Goal: Information Seeking & Learning: Learn about a topic

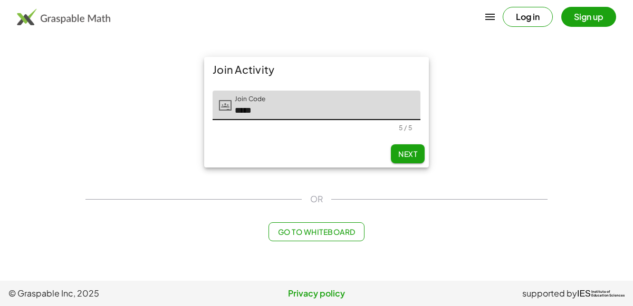
click at [407, 145] on button "Next" at bounding box center [408, 154] width 34 height 19
type input "*****"
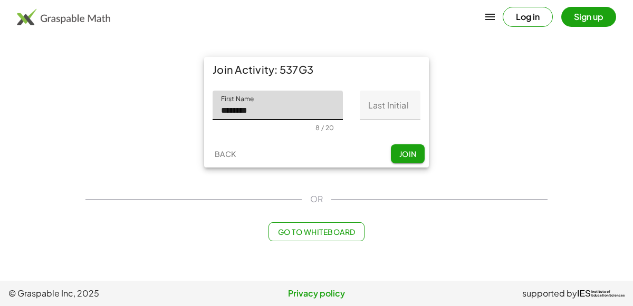
type input "********"
click at [409, 150] on span "Join" at bounding box center [407, 153] width 17 height 9
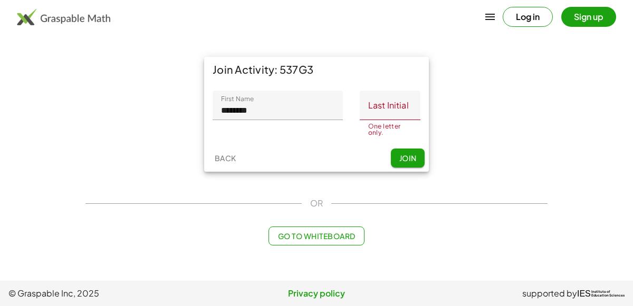
click at [386, 105] on input "Last Initial" at bounding box center [390, 106] width 61 height 30
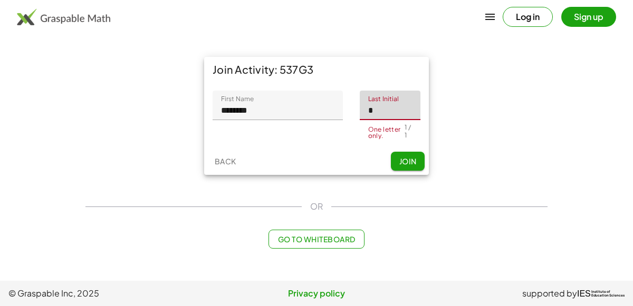
type input "*"
click at [393, 161] on button "Join" at bounding box center [408, 161] width 34 height 19
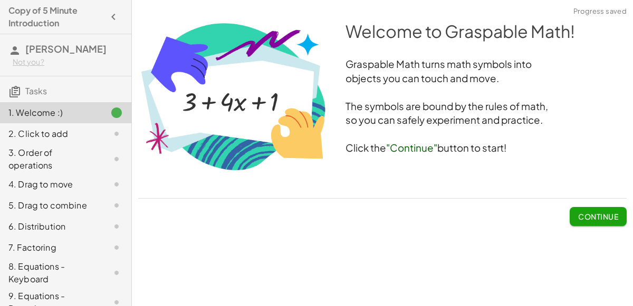
click at [611, 214] on span "Continue" at bounding box center [598, 216] width 40 height 9
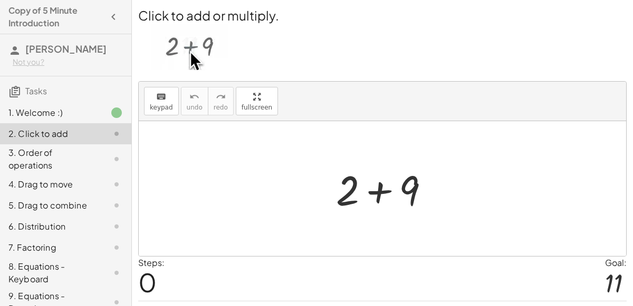
click at [419, 198] on div at bounding box center [387, 189] width 112 height 54
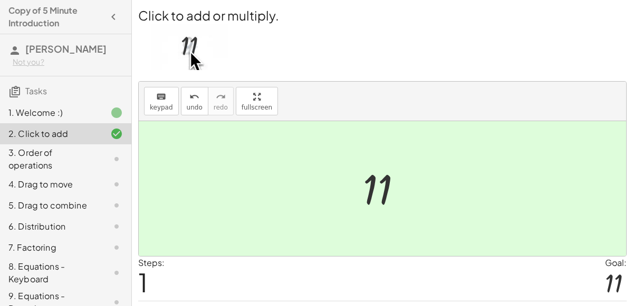
scroll to position [27, 0]
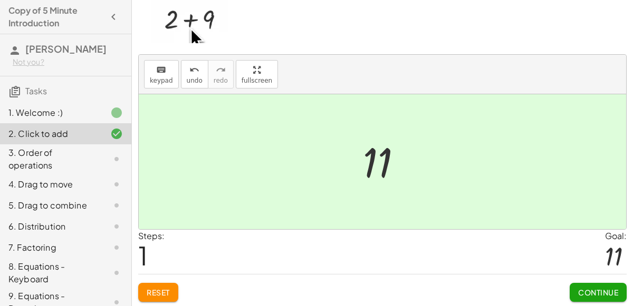
click at [611, 288] on span "Continue" at bounding box center [598, 292] width 40 height 9
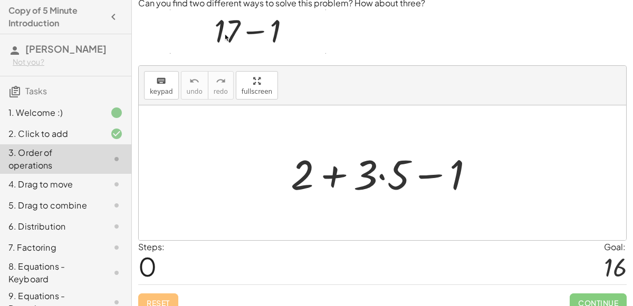
click at [211, 270] on div "Steps: 0 Goal: 16" at bounding box center [382, 263] width 488 height 44
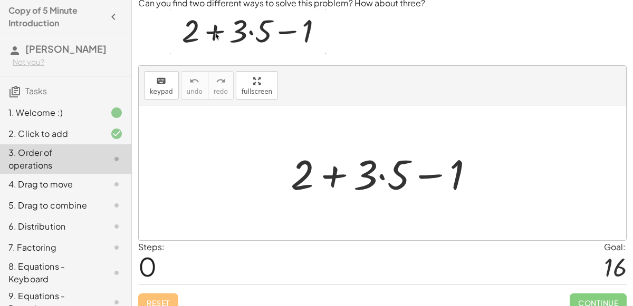
click at [426, 172] on div at bounding box center [386, 173] width 203 height 54
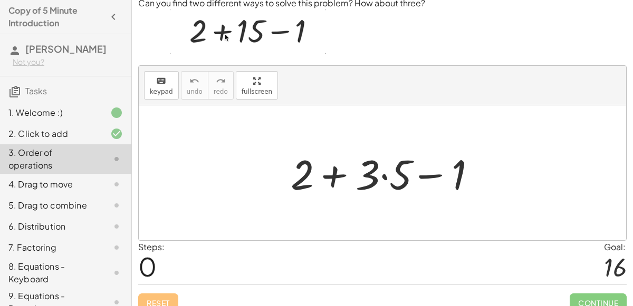
click at [448, 175] on div at bounding box center [386, 173] width 203 height 54
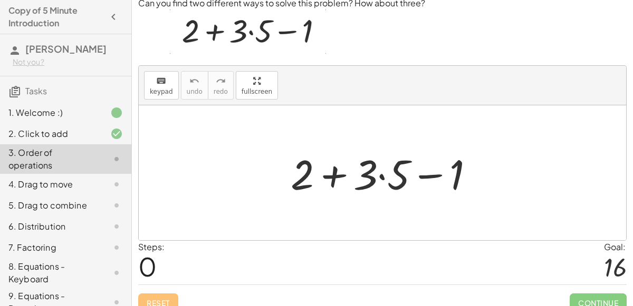
click at [305, 170] on div at bounding box center [386, 173] width 203 height 54
click at [349, 180] on div at bounding box center [386, 173] width 203 height 54
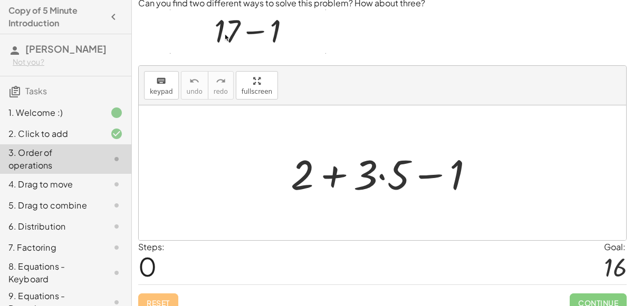
click at [376, 178] on div at bounding box center [386, 173] width 203 height 54
click at [294, 165] on div at bounding box center [386, 173] width 203 height 54
click at [422, 175] on div at bounding box center [386, 173] width 203 height 54
click at [386, 165] on div at bounding box center [386, 173] width 203 height 54
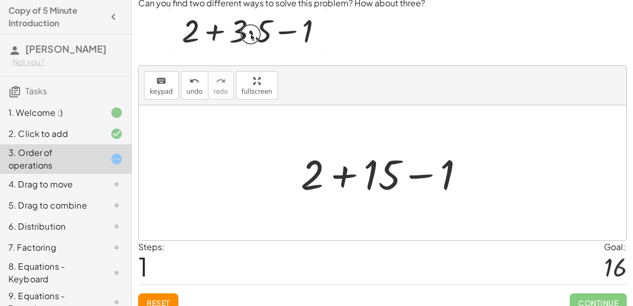
click at [310, 178] on div at bounding box center [386, 173] width 183 height 54
click at [395, 175] on div at bounding box center [386, 173] width 183 height 54
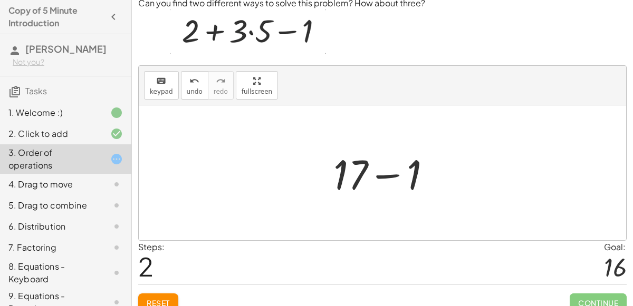
click at [341, 162] on div at bounding box center [386, 173] width 117 height 54
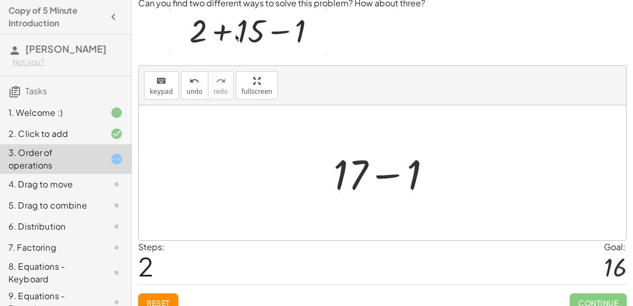
click at [414, 196] on div at bounding box center [386, 173] width 117 height 54
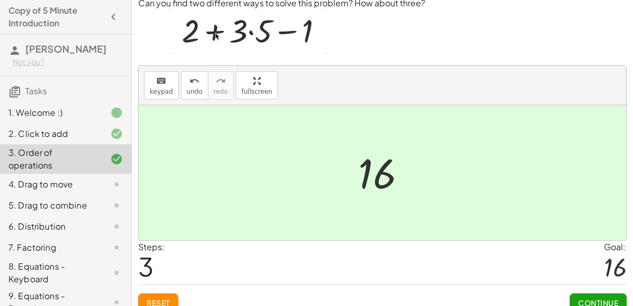
click at [363, 168] on div at bounding box center [386, 173] width 67 height 52
click at [595, 300] on span "Continue" at bounding box center [598, 303] width 40 height 9
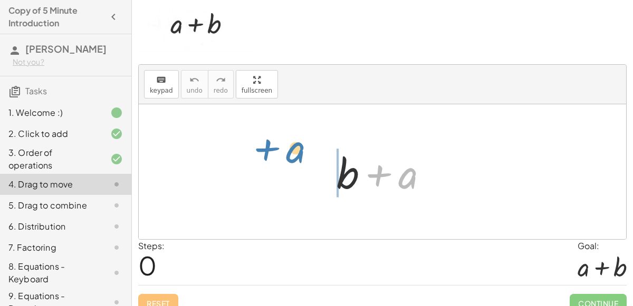
drag, startPoint x: 409, startPoint y: 178, endPoint x: 299, endPoint y: 155, distance: 112.0
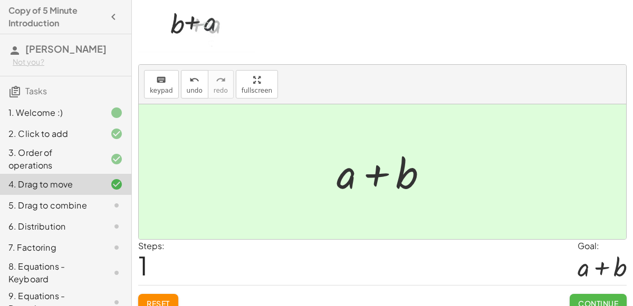
click at [607, 300] on span "Continue" at bounding box center [598, 303] width 40 height 9
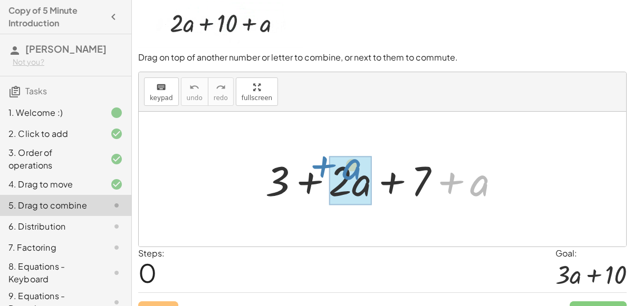
drag, startPoint x: 471, startPoint y: 187, endPoint x: 344, endPoint y: 172, distance: 127.4
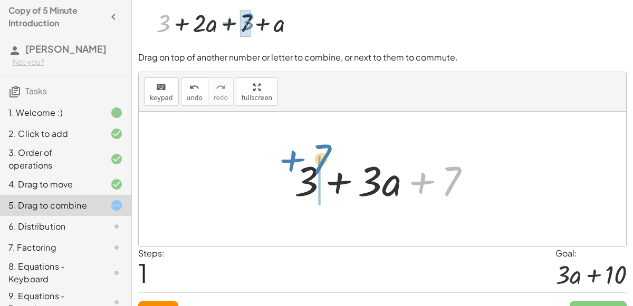
drag, startPoint x: 439, startPoint y: 181, endPoint x: 311, endPoint y: 162, distance: 129.6
click at [311, 162] on div at bounding box center [386, 179] width 195 height 54
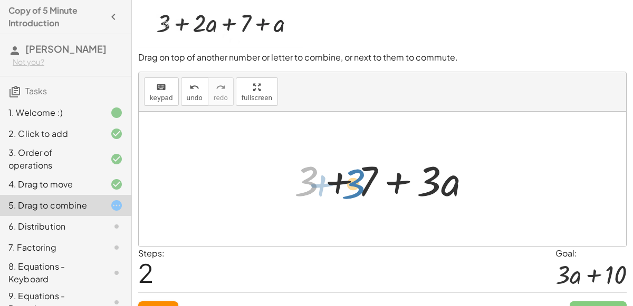
drag, startPoint x: 312, startPoint y: 185, endPoint x: 359, endPoint y: 187, distance: 47.0
click at [359, 187] on div at bounding box center [386, 179] width 195 height 54
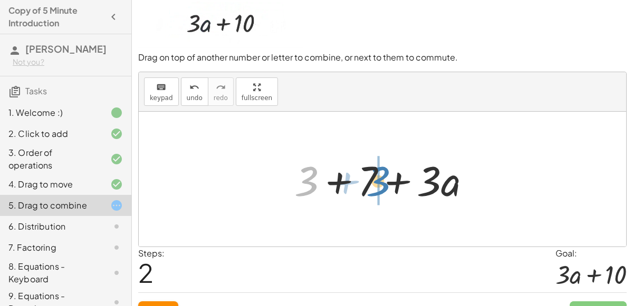
drag, startPoint x: 300, startPoint y: 172, endPoint x: 368, endPoint y: 170, distance: 68.6
click at [368, 170] on div at bounding box center [386, 179] width 195 height 54
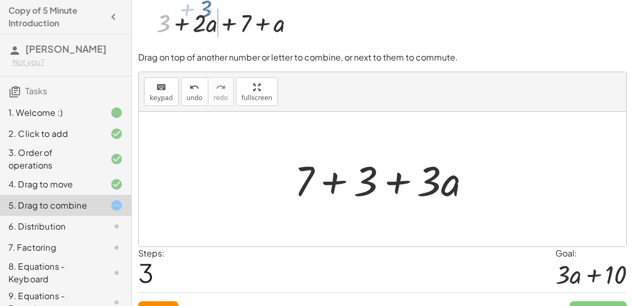
click at [326, 178] on div at bounding box center [386, 179] width 195 height 54
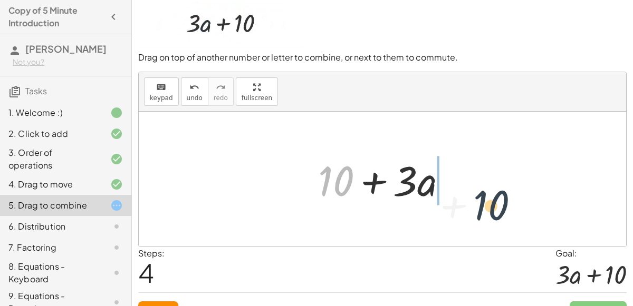
drag, startPoint x: 329, startPoint y: 170, endPoint x: 487, endPoint y: 194, distance: 159.5
click at [487, 194] on div "+ 3 + · 2 · a + 7 + a + 3 + · 3 · a + 7 + 3 + 7 + · 3 · a + 7 + 3 + · 3 · a + 1…" at bounding box center [382, 179] width 487 height 135
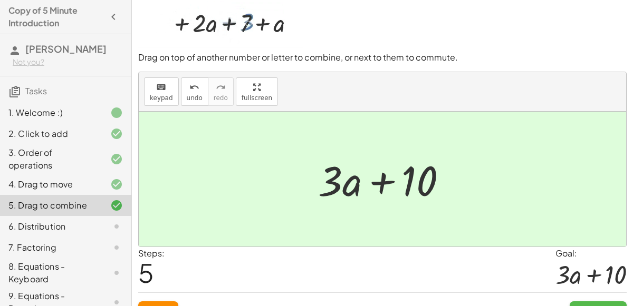
click at [595, 302] on button "Continue" at bounding box center [598, 311] width 57 height 19
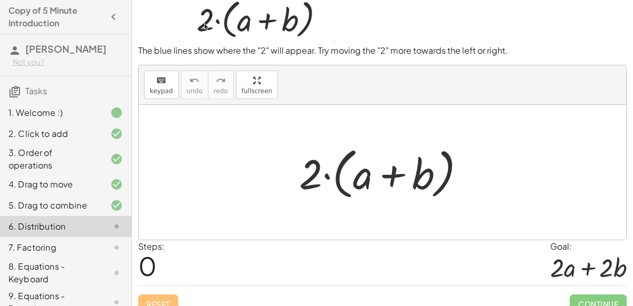
click at [302, 176] on div at bounding box center [386, 172] width 185 height 61
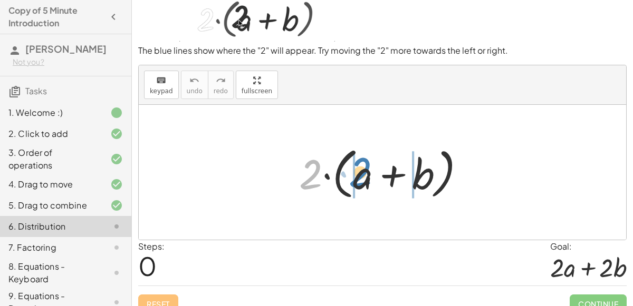
drag, startPoint x: 307, startPoint y: 174, endPoint x: 362, endPoint y: 177, distance: 54.9
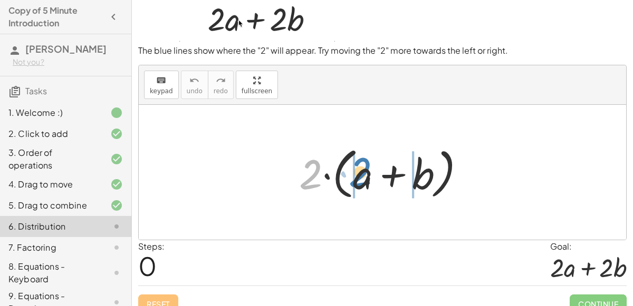
click at [362, 177] on div at bounding box center [386, 172] width 185 height 61
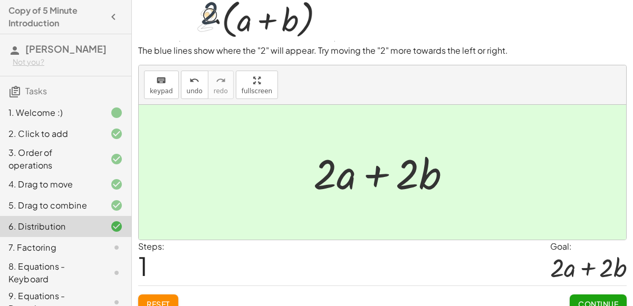
click at [596, 295] on button "Continue" at bounding box center [598, 304] width 57 height 19
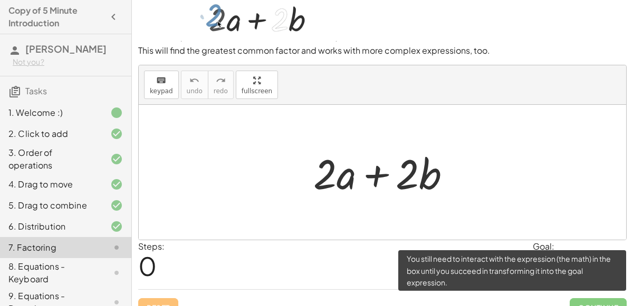
click at [594, 300] on span "Continue" at bounding box center [598, 308] width 57 height 19
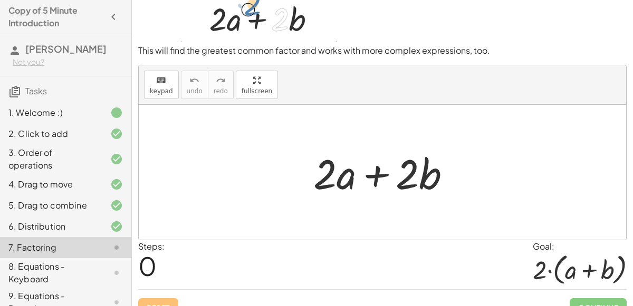
scroll to position [43, 0]
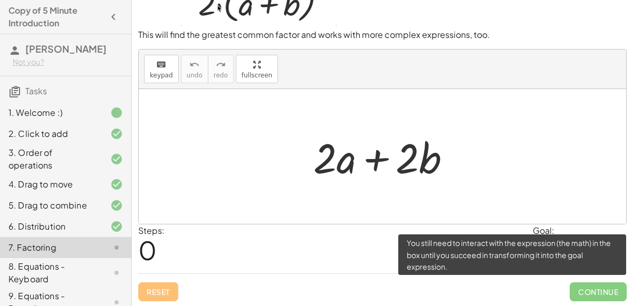
click at [604, 285] on span "Continue" at bounding box center [598, 292] width 57 height 19
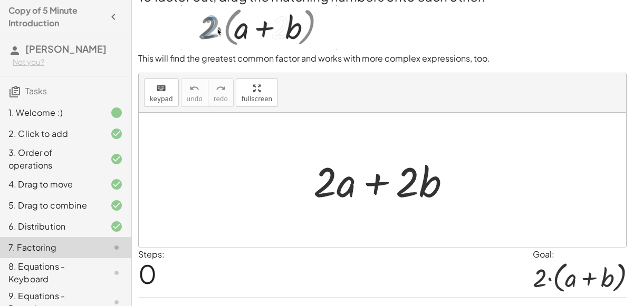
scroll to position [30, 0]
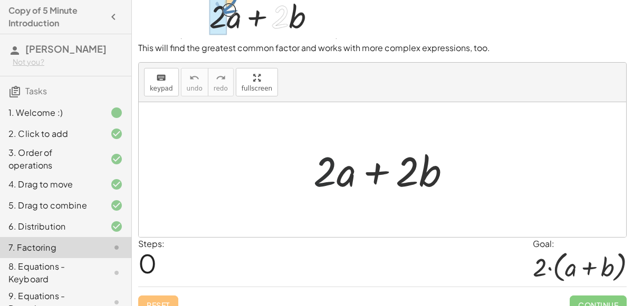
click at [336, 170] on div at bounding box center [386, 170] width 157 height 54
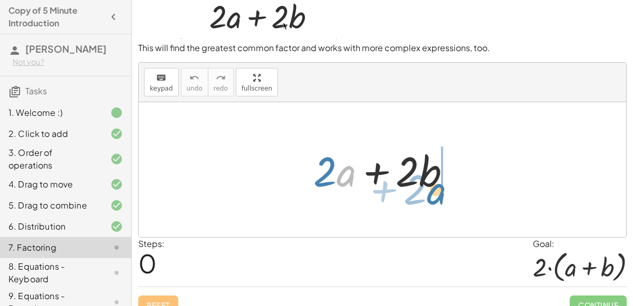
drag, startPoint x: 338, startPoint y: 172, endPoint x: 428, endPoint y: 187, distance: 91.0
click at [428, 187] on div at bounding box center [386, 170] width 157 height 54
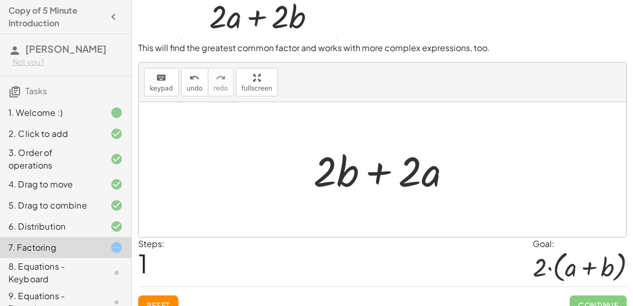
click at [340, 168] on div at bounding box center [386, 170] width 157 height 54
drag, startPoint x: 341, startPoint y: 169, endPoint x: 534, endPoint y: 200, distance: 195.6
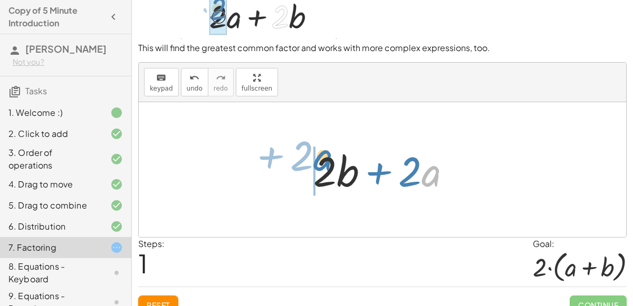
drag, startPoint x: 440, startPoint y: 179, endPoint x: 325, endPoint y: 162, distance: 115.7
click at [325, 162] on div at bounding box center [386, 170] width 157 height 54
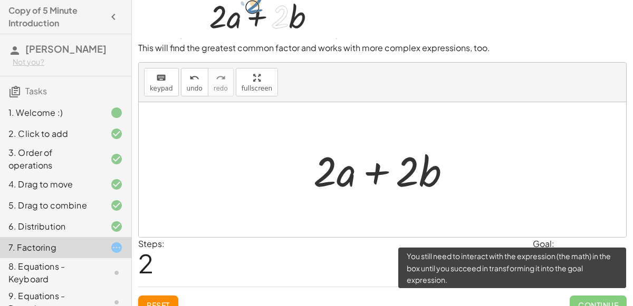
click at [610, 300] on span "Continue" at bounding box center [598, 305] width 57 height 19
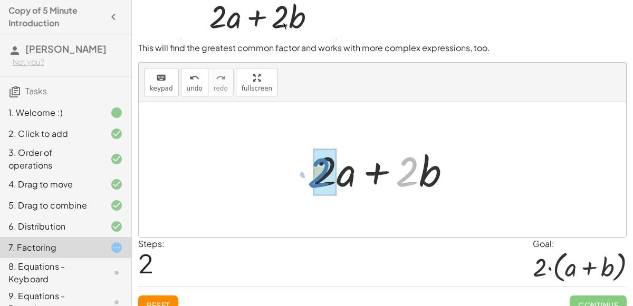
drag, startPoint x: 411, startPoint y: 164, endPoint x: 323, endPoint y: 165, distance: 88.1
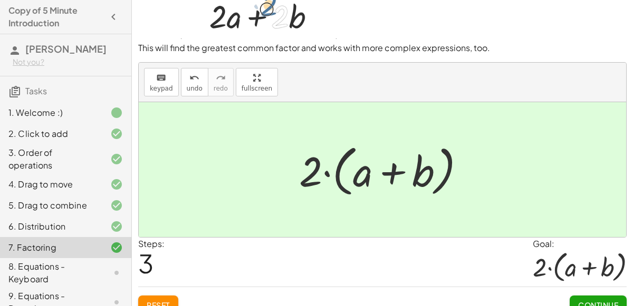
click at [591, 302] on span "Continue" at bounding box center [598, 305] width 40 height 9
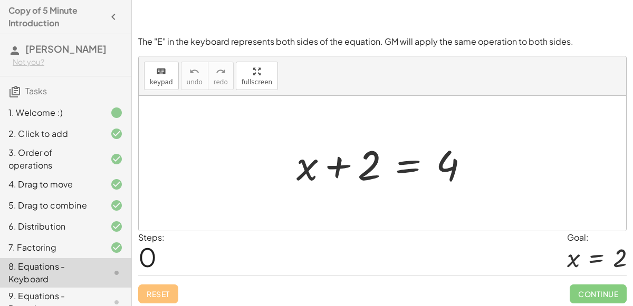
scroll to position [92, 0]
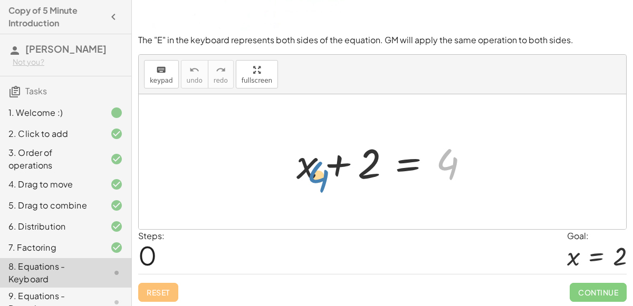
drag, startPoint x: 446, startPoint y: 170, endPoint x: 317, endPoint y: 181, distance: 129.7
click at [317, 181] on div at bounding box center [386, 162] width 191 height 54
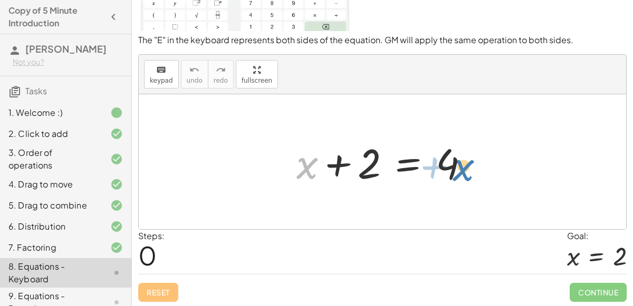
drag, startPoint x: 292, startPoint y: 166, endPoint x: 441, endPoint y: 167, distance: 149.8
click at [441, 167] on div at bounding box center [386, 162] width 191 height 54
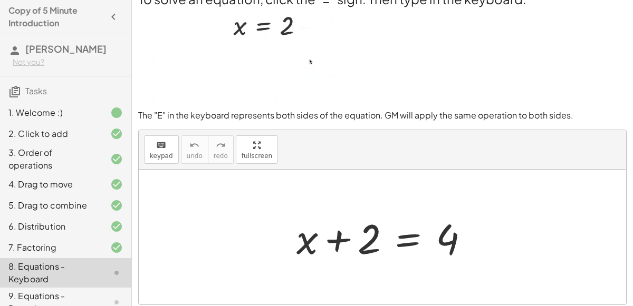
scroll to position [18, 0]
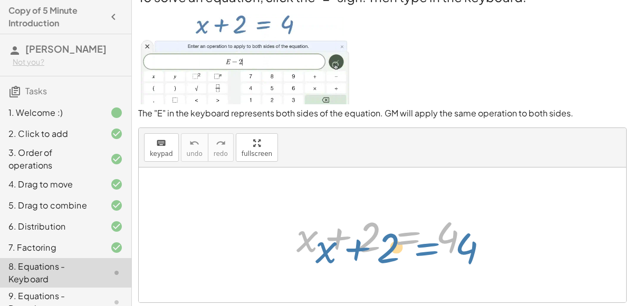
drag, startPoint x: 409, startPoint y: 233, endPoint x: 428, endPoint y: 244, distance: 21.7
click at [428, 244] on div at bounding box center [386, 235] width 191 height 54
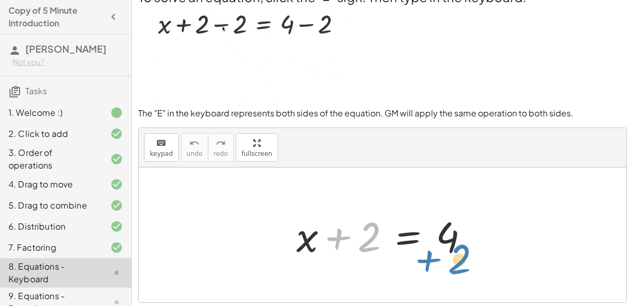
drag, startPoint x: 369, startPoint y: 234, endPoint x: 459, endPoint y: 256, distance: 92.9
click at [459, 256] on div at bounding box center [386, 235] width 191 height 54
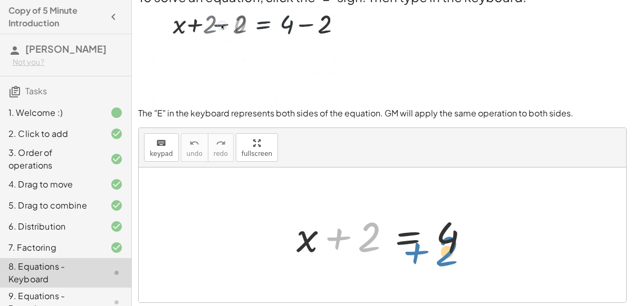
drag, startPoint x: 358, startPoint y: 236, endPoint x: 435, endPoint y: 249, distance: 77.5
click at [435, 249] on div at bounding box center [386, 235] width 191 height 54
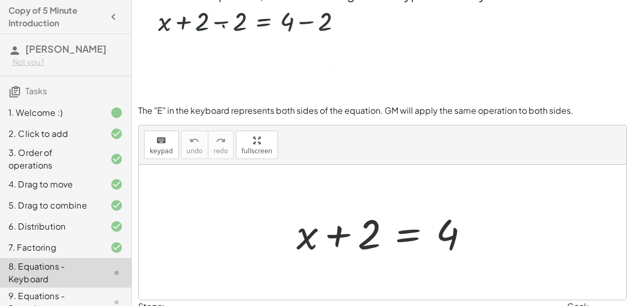
scroll to position [22, 0]
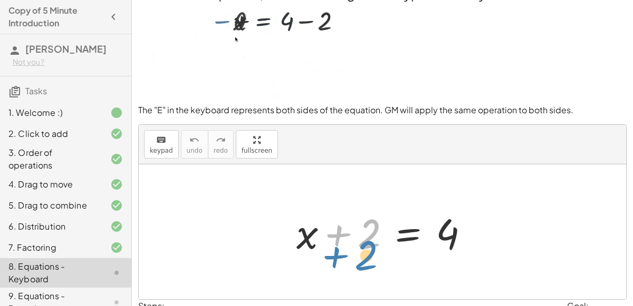
drag, startPoint x: 347, startPoint y: 219, endPoint x: 345, endPoint y: 238, distance: 18.6
click at [345, 238] on div at bounding box center [386, 232] width 191 height 54
click at [337, 224] on div at bounding box center [386, 232] width 191 height 54
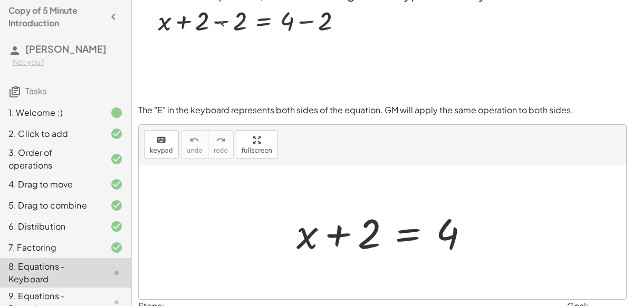
scroll to position [92, 0]
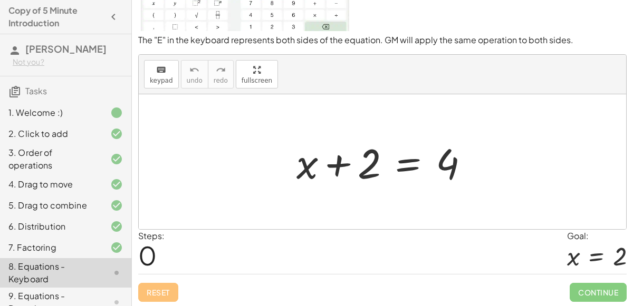
click at [322, 217] on div at bounding box center [382, 161] width 487 height 135
click at [227, 241] on div "Steps: 0 Goal: x = 2" at bounding box center [382, 252] width 488 height 44
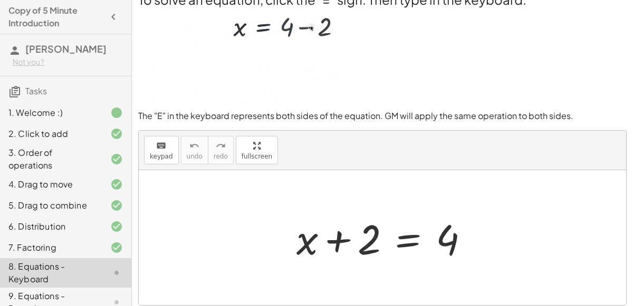
scroll to position [0, 0]
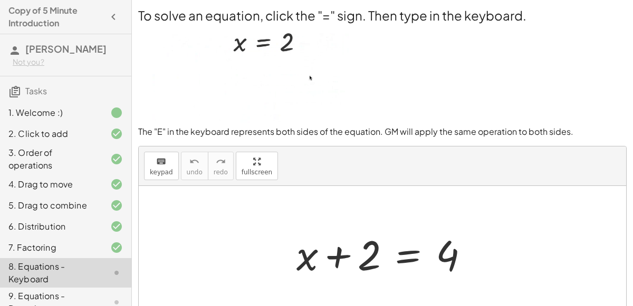
click at [399, 248] on div at bounding box center [386, 254] width 191 height 54
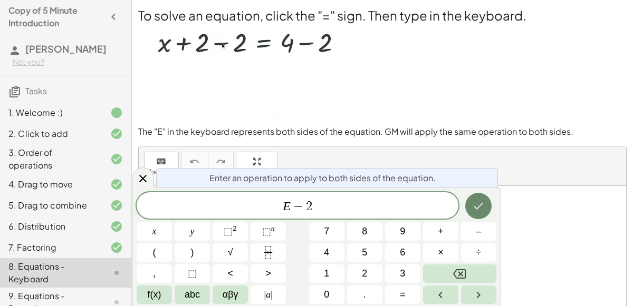
click at [476, 205] on icon "Done" at bounding box center [478, 206] width 13 height 13
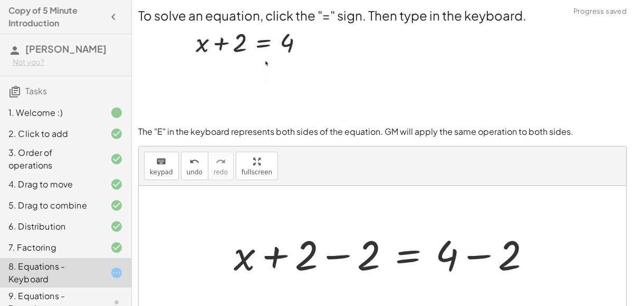
scroll to position [92, 0]
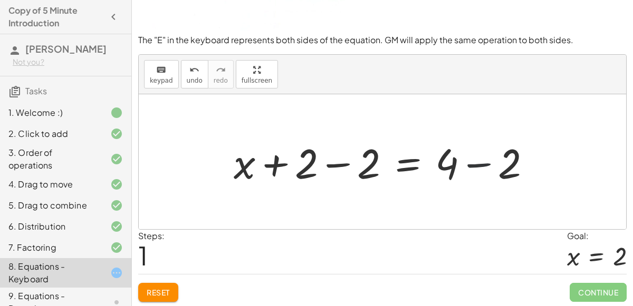
click at [462, 163] on div at bounding box center [386, 162] width 316 height 54
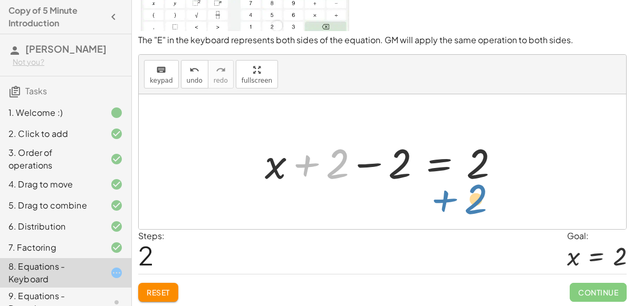
drag, startPoint x: 339, startPoint y: 169, endPoint x: 477, endPoint y: 203, distance: 142.4
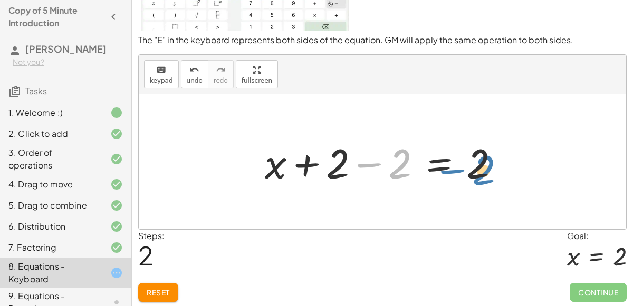
drag, startPoint x: 393, startPoint y: 166, endPoint x: 477, endPoint y: 172, distance: 83.5
click at [477, 172] on div at bounding box center [387, 162] width 254 height 54
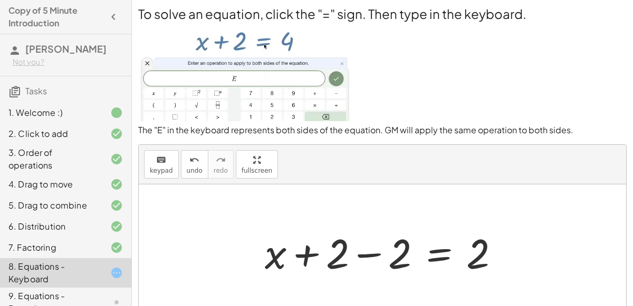
scroll to position [1, 0]
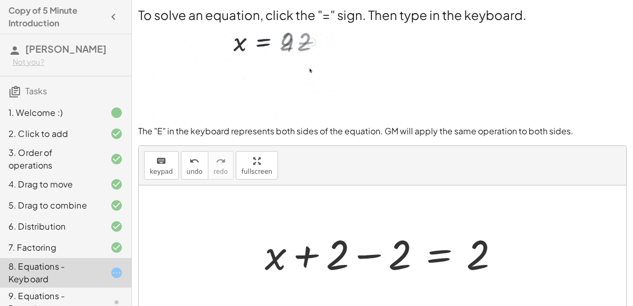
click at [364, 252] on div at bounding box center [387, 253] width 254 height 54
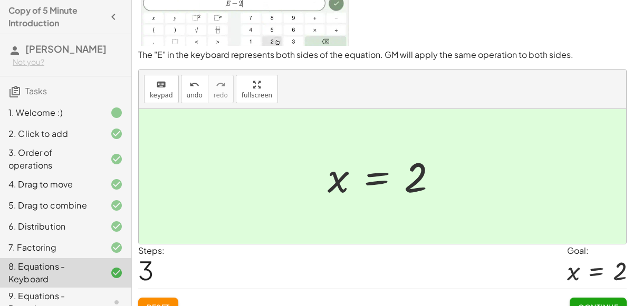
scroll to position [92, 0]
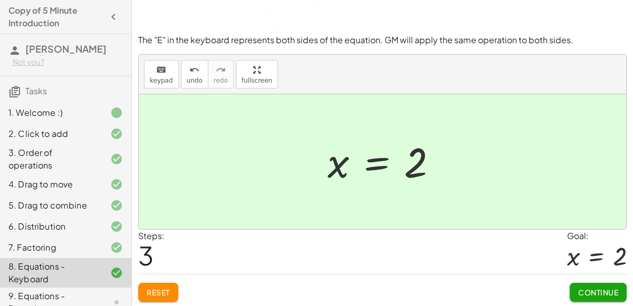
click at [609, 290] on span "Continue" at bounding box center [598, 292] width 40 height 9
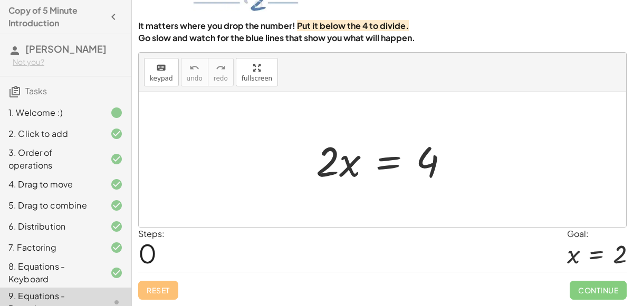
scroll to position [85, 0]
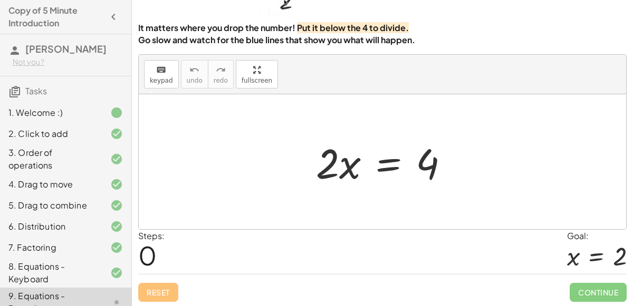
click at [348, 169] on div at bounding box center [387, 162] width 152 height 54
click at [385, 166] on div at bounding box center [387, 162] width 152 height 54
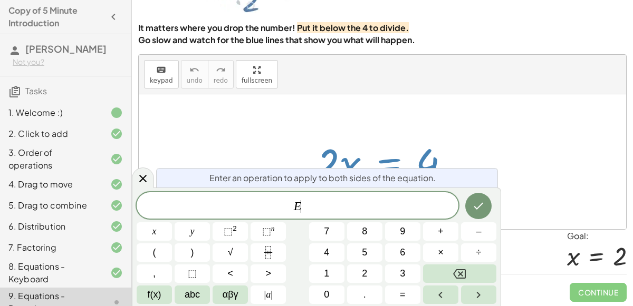
click at [384, 166] on div at bounding box center [387, 162] width 152 height 54
click at [503, 201] on div at bounding box center [382, 161] width 487 height 135
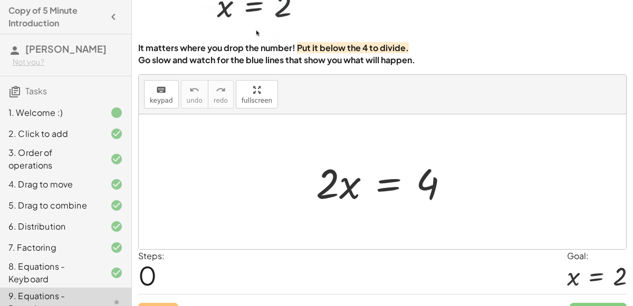
scroll to position [66, 0]
click at [331, 179] on div at bounding box center [387, 182] width 152 height 54
click at [385, 186] on div at bounding box center [387, 182] width 152 height 54
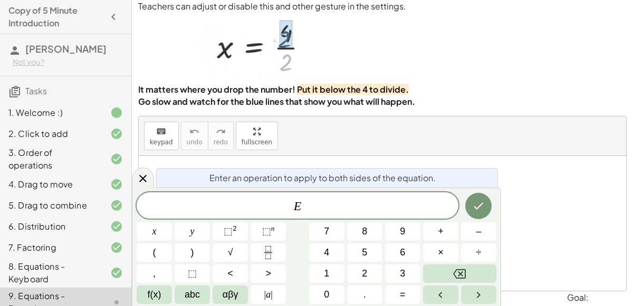
scroll to position [22, 0]
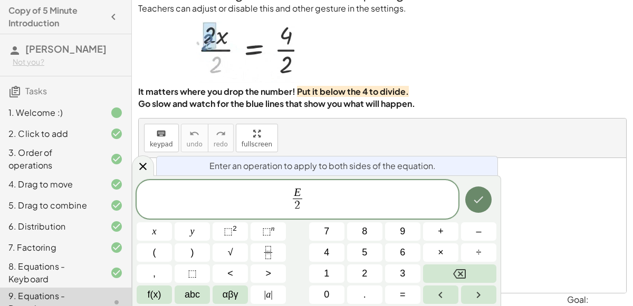
click at [479, 204] on icon "Done" at bounding box center [478, 200] width 13 height 13
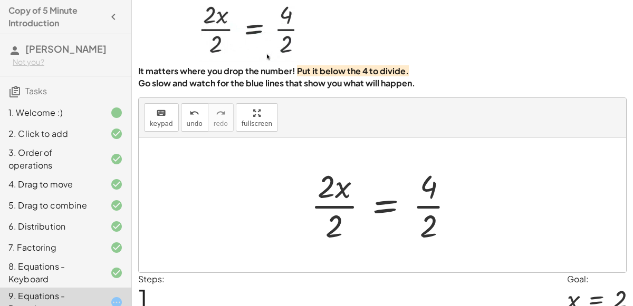
scroll to position [40, 0]
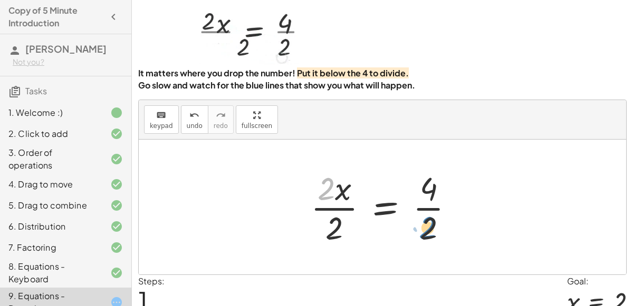
drag, startPoint x: 332, startPoint y: 183, endPoint x: 434, endPoint y: 222, distance: 109.5
click at [434, 222] on div at bounding box center [386, 207] width 162 height 81
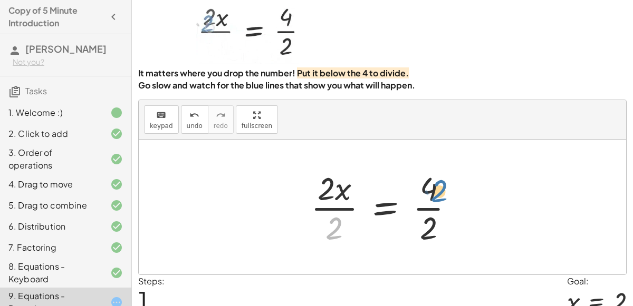
drag, startPoint x: 330, startPoint y: 219, endPoint x: 435, endPoint y: 183, distance: 110.8
click at [435, 183] on div at bounding box center [386, 207] width 162 height 81
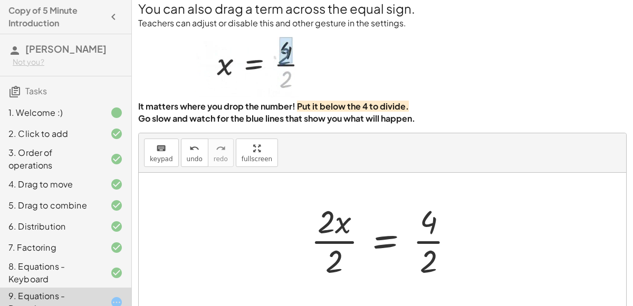
scroll to position [6, 0]
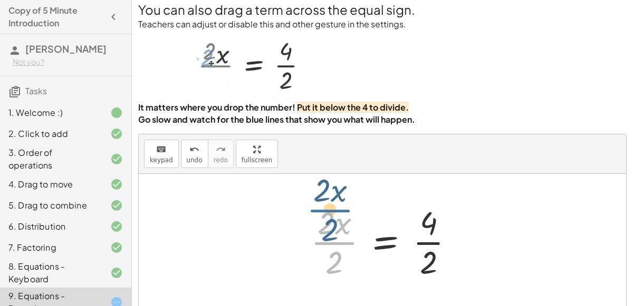
drag, startPoint x: 331, startPoint y: 249, endPoint x: 328, endPoint y: 221, distance: 28.2
click at [328, 221] on div at bounding box center [386, 241] width 162 height 81
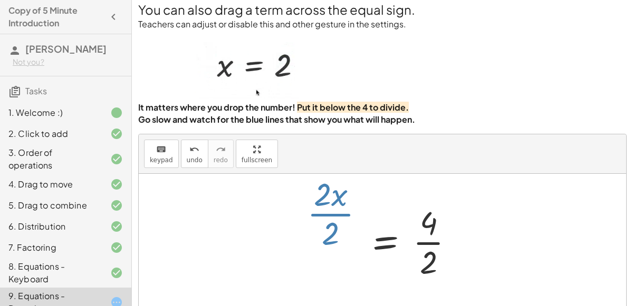
click at [328, 221] on div at bounding box center [386, 241] width 162 height 81
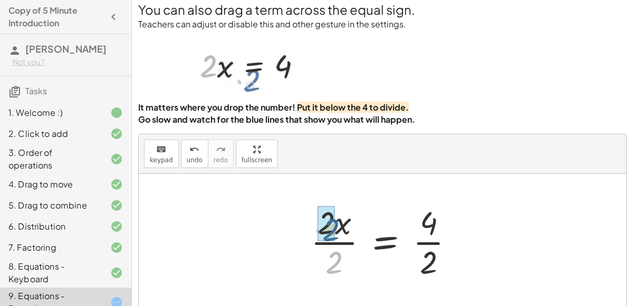
drag, startPoint x: 333, startPoint y: 263, endPoint x: 329, endPoint y: 226, distance: 36.6
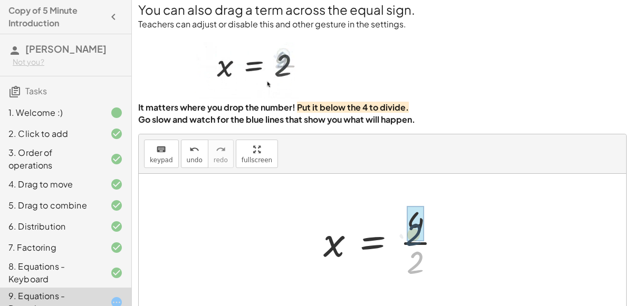
drag, startPoint x: 417, startPoint y: 261, endPoint x: 416, endPoint y: 225, distance: 35.4
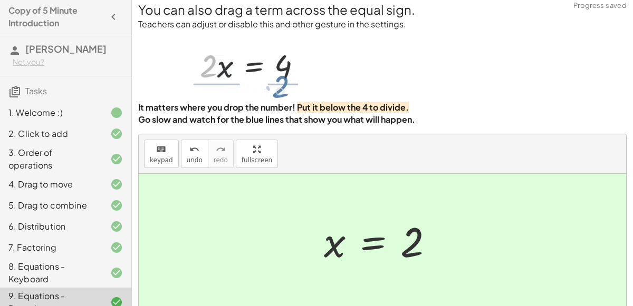
scroll to position [85, 0]
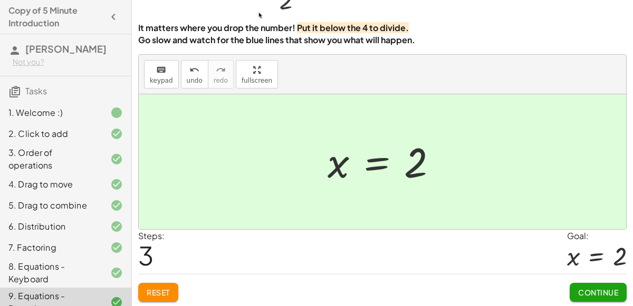
click at [599, 288] on span "Continue" at bounding box center [598, 292] width 40 height 9
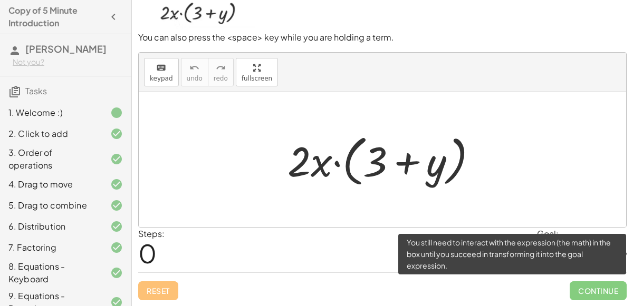
scroll to position [84, 0]
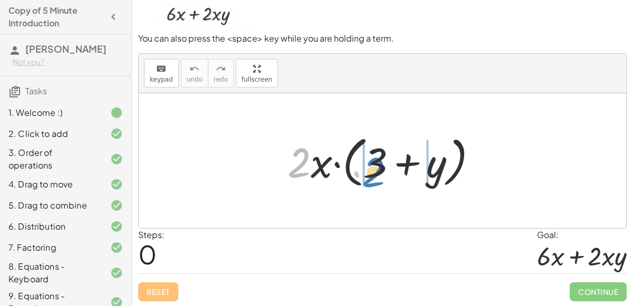
drag, startPoint x: 300, startPoint y: 167, endPoint x: 373, endPoint y: 175, distance: 73.2
click at [373, 175] on div at bounding box center [386, 161] width 209 height 61
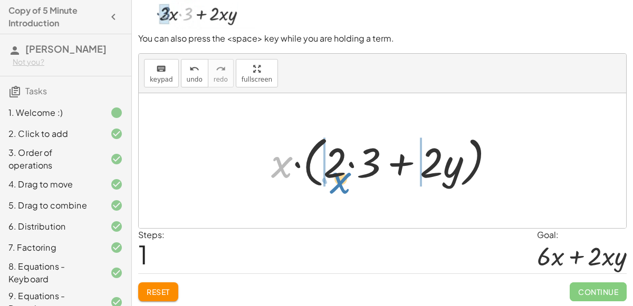
drag, startPoint x: 275, startPoint y: 164, endPoint x: 334, endPoint y: 179, distance: 60.6
click at [334, 179] on div at bounding box center [387, 161] width 242 height 61
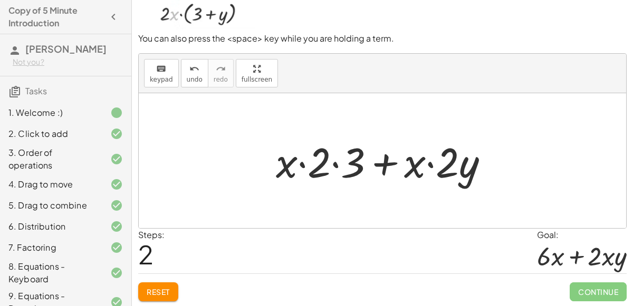
click at [335, 160] on div at bounding box center [387, 161] width 232 height 54
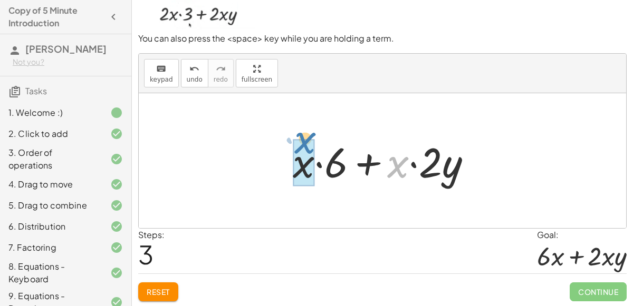
drag, startPoint x: 397, startPoint y: 165, endPoint x: 304, endPoint y: 141, distance: 96.0
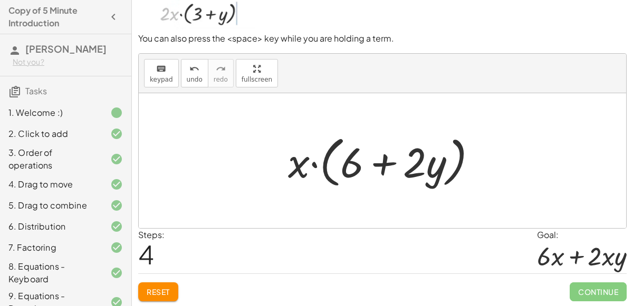
click at [296, 164] on div at bounding box center [387, 161] width 208 height 61
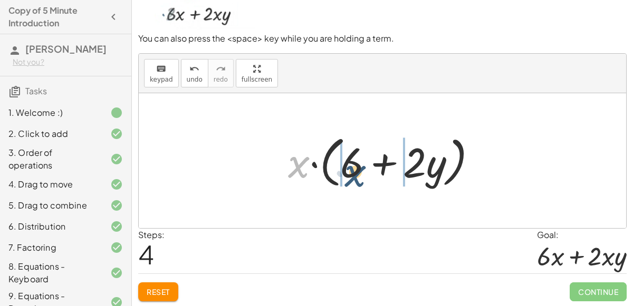
drag, startPoint x: 294, startPoint y: 161, endPoint x: 348, endPoint y: 165, distance: 53.9
click at [348, 165] on div at bounding box center [387, 161] width 208 height 61
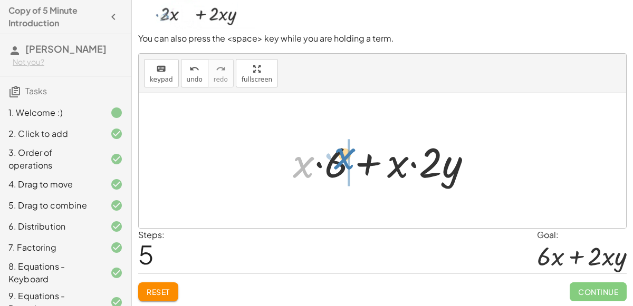
drag, startPoint x: 300, startPoint y: 160, endPoint x: 341, endPoint y: 151, distance: 42.0
click at [341, 151] on div at bounding box center [386, 161] width 198 height 54
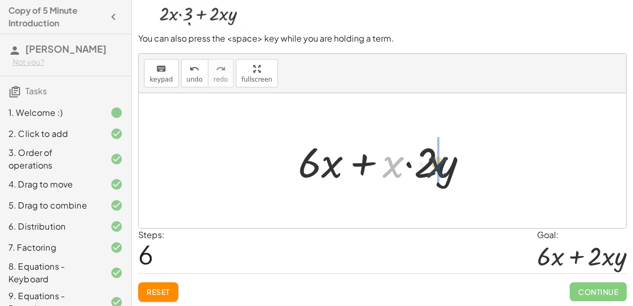
drag, startPoint x: 386, startPoint y: 171, endPoint x: 431, endPoint y: 170, distance: 44.8
click at [431, 170] on div at bounding box center [387, 161] width 188 height 54
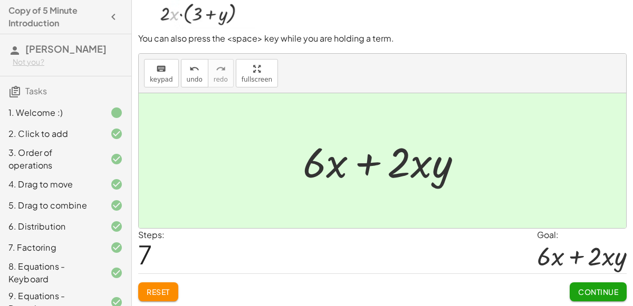
click at [606, 283] on button "Continue" at bounding box center [598, 292] width 57 height 19
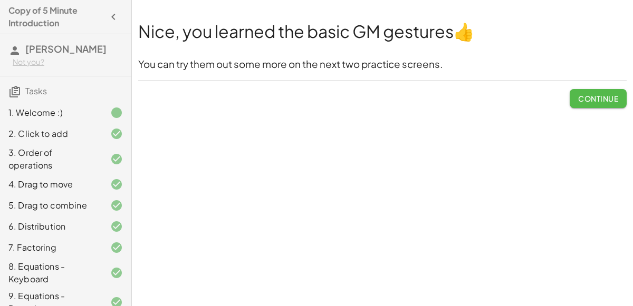
click at [584, 99] on span "Continue" at bounding box center [598, 98] width 40 height 9
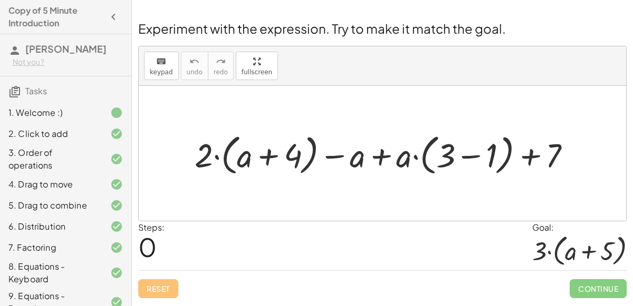
scroll to position [128, 0]
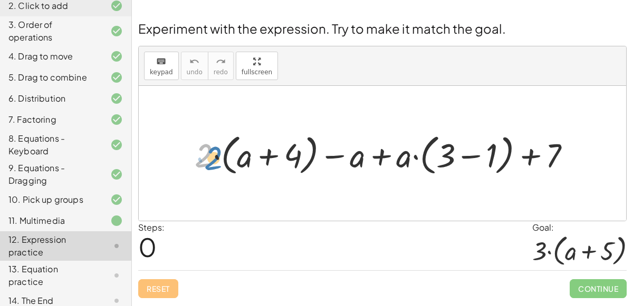
drag, startPoint x: 206, startPoint y: 160, endPoint x: 214, endPoint y: 162, distance: 8.8
click at [214, 162] on div at bounding box center [386, 153] width 395 height 49
drag, startPoint x: 201, startPoint y: 148, endPoint x: 263, endPoint y: 155, distance: 62.6
click at [263, 155] on div at bounding box center [386, 153] width 395 height 49
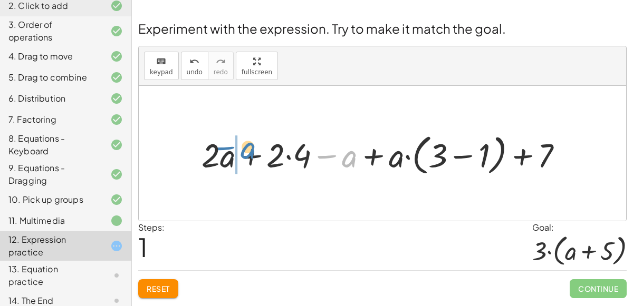
drag, startPoint x: 343, startPoint y: 158, endPoint x: 242, endPoint y: 149, distance: 102.1
click at [242, 149] on div at bounding box center [386, 153] width 380 height 49
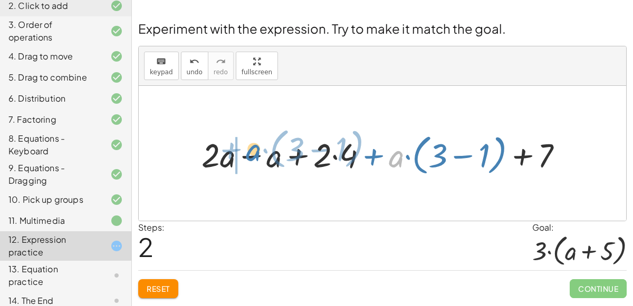
drag, startPoint x: 404, startPoint y: 157, endPoint x: 261, endPoint y: 151, distance: 142.6
click at [261, 151] on div at bounding box center [386, 153] width 380 height 49
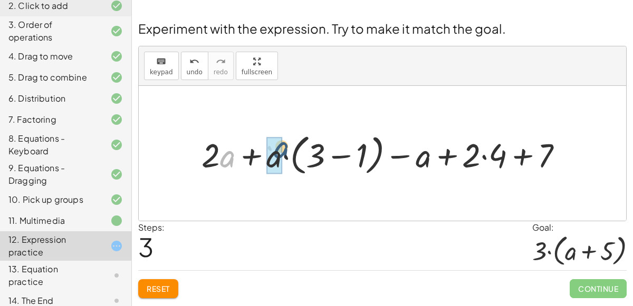
drag, startPoint x: 222, startPoint y: 158, endPoint x: 277, endPoint y: 151, distance: 55.8
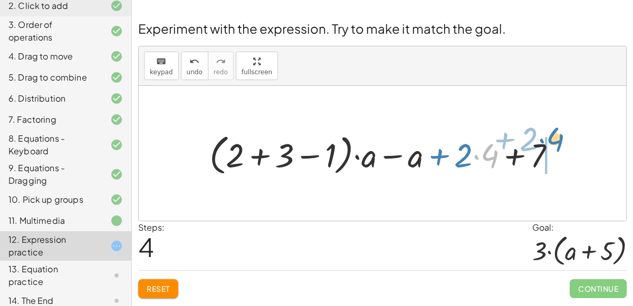
drag, startPoint x: 474, startPoint y: 158, endPoint x: 541, endPoint y: 146, distance: 67.5
click at [541, 146] on div at bounding box center [386, 153] width 365 height 49
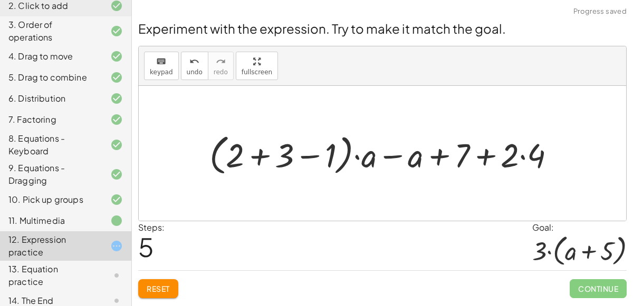
click at [483, 147] on div at bounding box center [386, 153] width 365 height 49
click at [433, 158] on div at bounding box center [386, 153] width 365 height 49
click at [384, 156] on div at bounding box center [386, 153] width 365 height 49
click at [254, 157] on div at bounding box center [386, 153] width 365 height 49
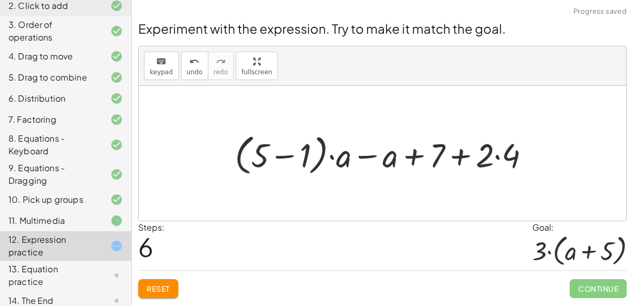
click at [282, 152] on div at bounding box center [386, 153] width 314 height 49
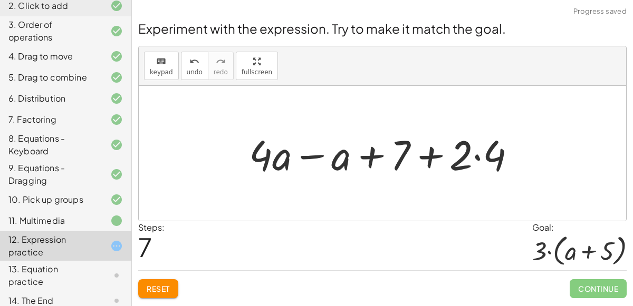
click at [304, 151] on div at bounding box center [387, 154] width 286 height 54
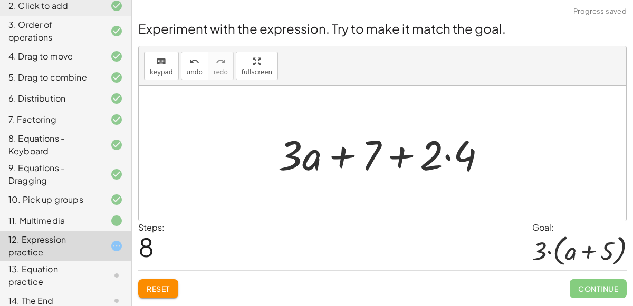
click at [339, 157] on div at bounding box center [386, 154] width 227 height 54
click at [406, 158] on div at bounding box center [386, 154] width 227 height 54
drag, startPoint x: 291, startPoint y: 157, endPoint x: 371, endPoint y: 166, distance: 80.7
click at [371, 166] on div at bounding box center [386, 154] width 227 height 54
click at [443, 147] on div at bounding box center [386, 154] width 227 height 54
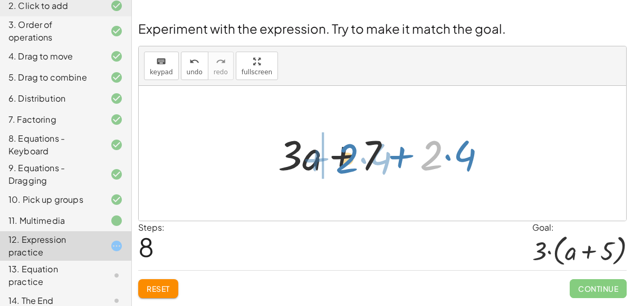
drag, startPoint x: 443, startPoint y: 147, endPoint x: 358, endPoint y: 149, distance: 85.0
click at [358, 149] on div at bounding box center [386, 154] width 227 height 54
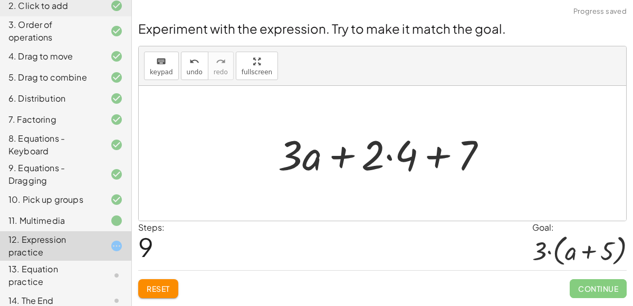
click at [304, 157] on div at bounding box center [386, 154] width 227 height 54
click at [332, 155] on div at bounding box center [386, 154] width 227 height 54
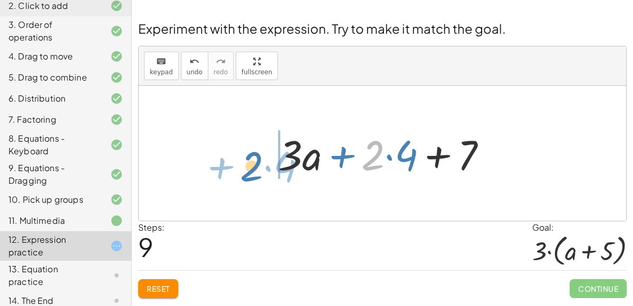
drag, startPoint x: 379, startPoint y: 153, endPoint x: 260, endPoint y: 161, distance: 119.4
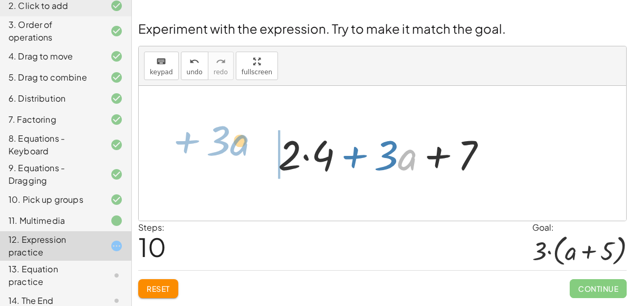
drag, startPoint x: 399, startPoint y: 161, endPoint x: 234, endPoint y: 148, distance: 166.1
click at [234, 148] on div "+ · 2 · ( + a + 4 ) − a + · a · ( + 3 − 1 ) + 7 + · 2 · a + · 2 · 4 − a + · a ·…" at bounding box center [382, 153] width 487 height 135
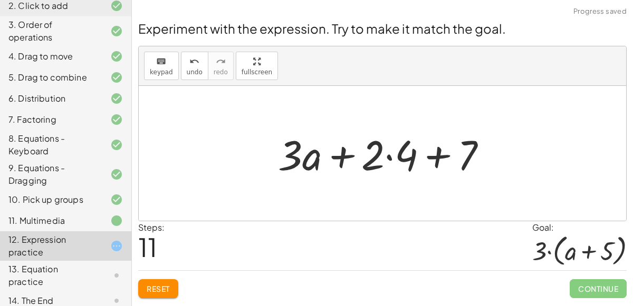
click at [344, 158] on div at bounding box center [386, 154] width 227 height 54
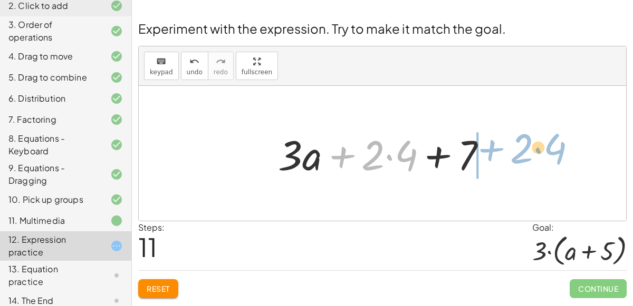
drag, startPoint x: 344, startPoint y: 158, endPoint x: 492, endPoint y: 151, distance: 148.4
click at [492, 151] on div at bounding box center [386, 154] width 227 height 54
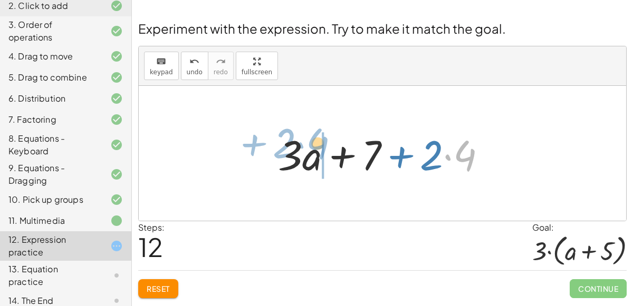
drag, startPoint x: 463, startPoint y: 156, endPoint x: 318, endPoint y: 145, distance: 145.4
click at [318, 145] on div at bounding box center [386, 154] width 227 height 54
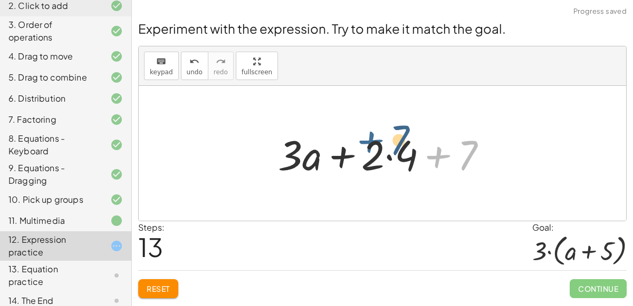
drag, startPoint x: 441, startPoint y: 153, endPoint x: 373, endPoint y: 139, distance: 69.6
click at [373, 139] on div at bounding box center [386, 154] width 227 height 54
click at [430, 152] on div at bounding box center [386, 154] width 227 height 54
click at [334, 153] on div at bounding box center [386, 154] width 227 height 54
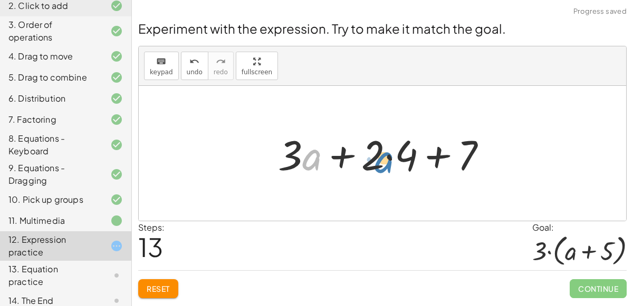
drag, startPoint x: 308, startPoint y: 152, endPoint x: 380, endPoint y: 155, distance: 72.3
click at [380, 155] on div at bounding box center [386, 154] width 227 height 54
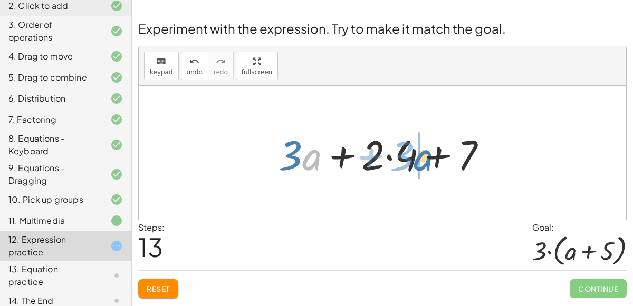
drag, startPoint x: 311, startPoint y: 156, endPoint x: 423, endPoint y: 156, distance: 111.8
click at [423, 156] on div at bounding box center [386, 154] width 227 height 54
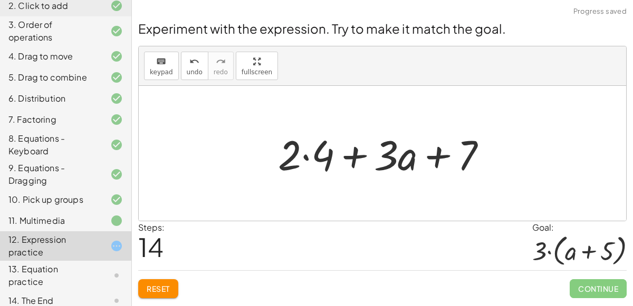
click at [361, 155] on div at bounding box center [386, 154] width 227 height 54
click at [354, 153] on div at bounding box center [386, 154] width 227 height 54
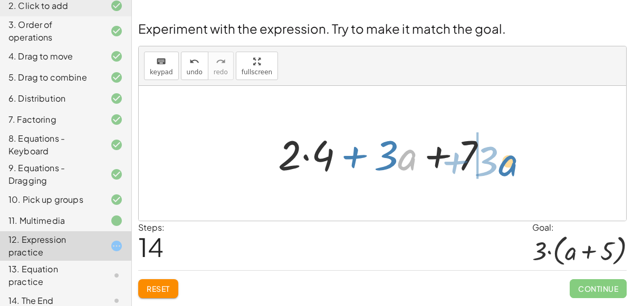
drag, startPoint x: 416, startPoint y: 153, endPoint x: 517, endPoint y: 158, distance: 101.4
click at [517, 158] on div "+ · 2 · ( + a + 4 ) − a + · a · ( + 3 − 1 ) + 7 + · 2 · a + · 2 · 4 − a + · a ·…" at bounding box center [382, 153] width 487 height 135
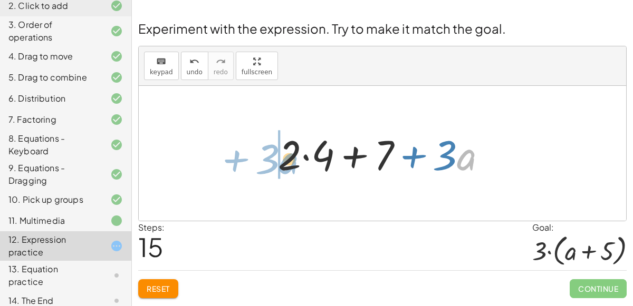
drag, startPoint x: 472, startPoint y: 155, endPoint x: 294, endPoint y: 158, distance: 177.8
click at [294, 158] on div at bounding box center [386, 154] width 227 height 54
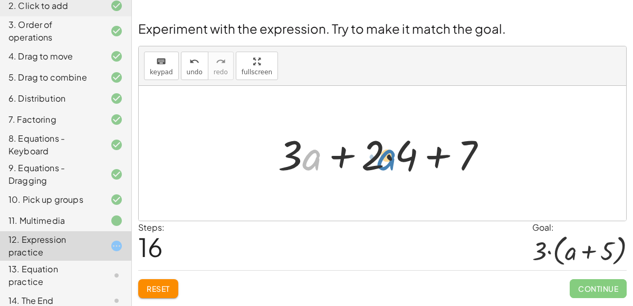
drag, startPoint x: 309, startPoint y: 161, endPoint x: 384, endPoint y: 161, distance: 74.9
click at [384, 161] on div at bounding box center [386, 154] width 227 height 54
click at [434, 155] on div at bounding box center [386, 154] width 227 height 54
click at [338, 154] on div at bounding box center [386, 154] width 227 height 54
drag, startPoint x: 310, startPoint y: 153, endPoint x: 407, endPoint y: 162, distance: 97.5
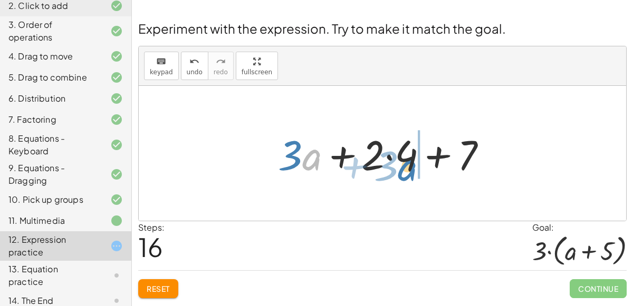
click at [407, 162] on div at bounding box center [386, 154] width 227 height 54
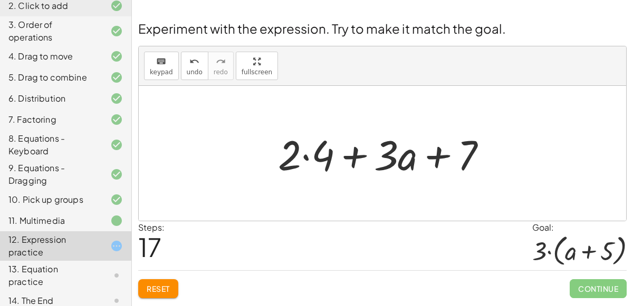
click at [348, 156] on div at bounding box center [386, 154] width 227 height 54
click at [352, 153] on div at bounding box center [386, 154] width 227 height 54
click at [436, 151] on div at bounding box center [386, 154] width 227 height 54
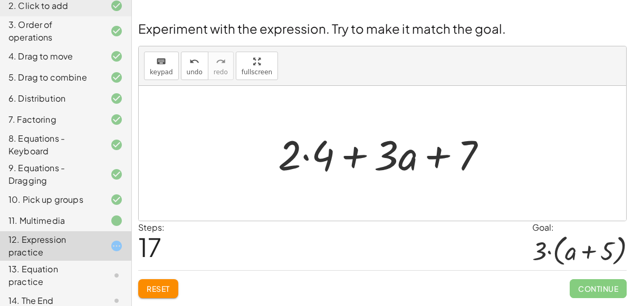
click at [436, 151] on div at bounding box center [386, 154] width 227 height 54
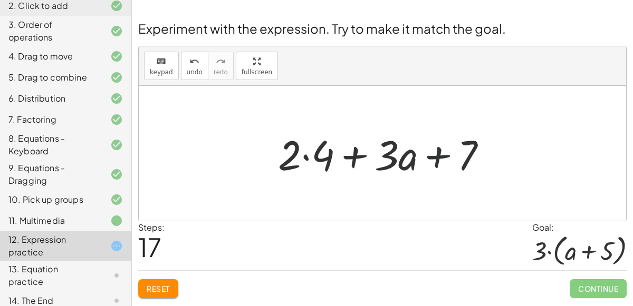
click at [436, 151] on div at bounding box center [386, 154] width 227 height 54
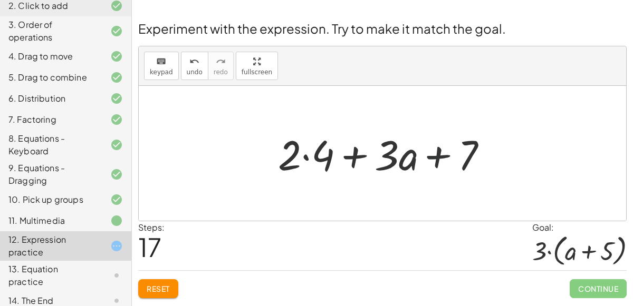
click at [436, 151] on div at bounding box center [386, 154] width 227 height 54
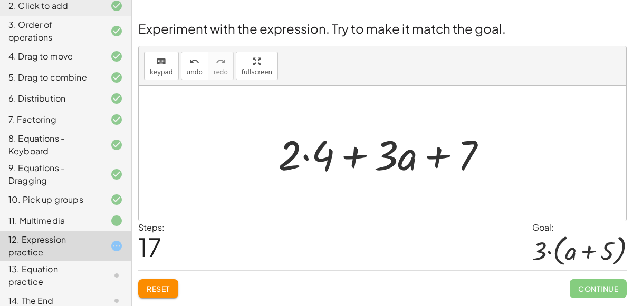
click at [345, 153] on div at bounding box center [386, 154] width 227 height 54
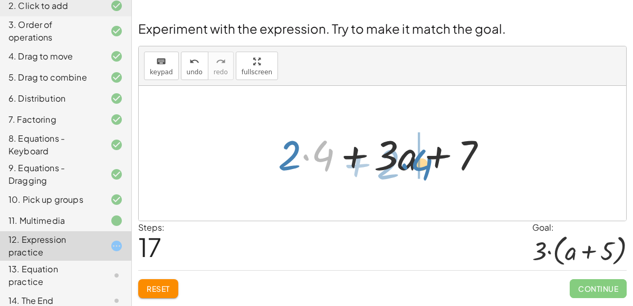
drag, startPoint x: 319, startPoint y: 149, endPoint x: 417, endPoint y: 157, distance: 98.5
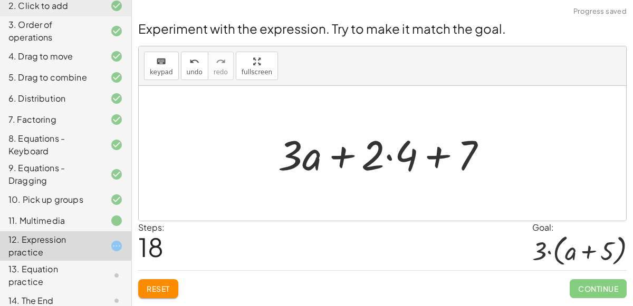
click at [343, 152] on div at bounding box center [386, 154] width 227 height 54
click at [436, 157] on div at bounding box center [386, 154] width 227 height 54
drag, startPoint x: 371, startPoint y: 149, endPoint x: 380, endPoint y: 156, distance: 11.0
click at [380, 156] on div at bounding box center [386, 154] width 227 height 54
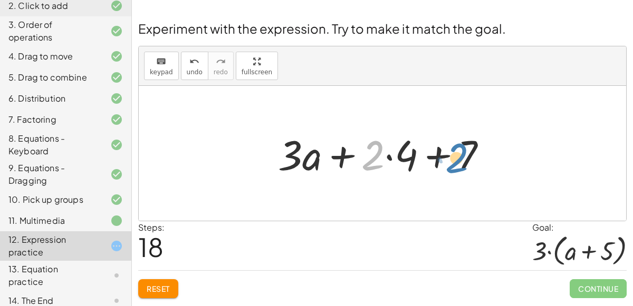
drag, startPoint x: 370, startPoint y: 147, endPoint x: 454, endPoint y: 150, distance: 83.9
click at [454, 150] on div at bounding box center [386, 154] width 227 height 54
click at [388, 153] on div at bounding box center [386, 154] width 227 height 54
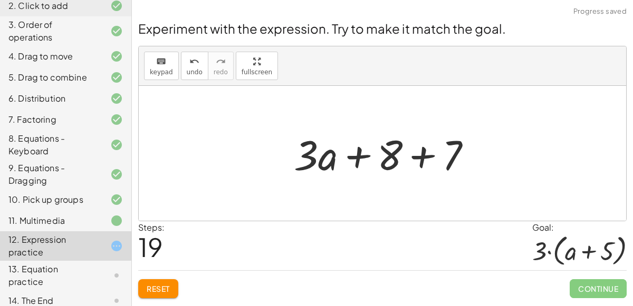
click at [426, 161] on div at bounding box center [387, 154] width 197 height 54
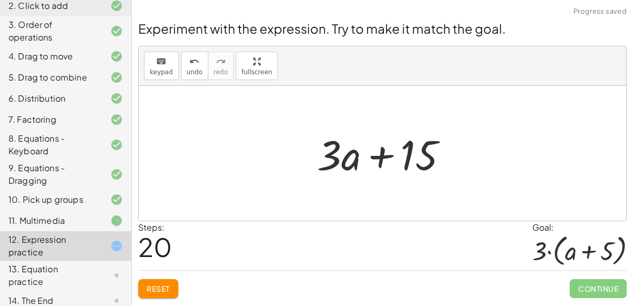
click at [377, 156] on div at bounding box center [387, 154] width 150 height 54
drag, startPoint x: 347, startPoint y: 156, endPoint x: 305, endPoint y: 157, distance: 41.7
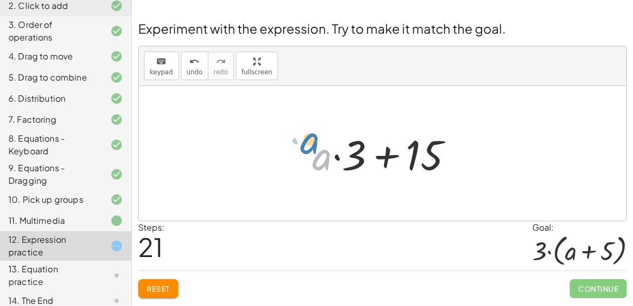
drag, startPoint x: 316, startPoint y: 155, endPoint x: 301, endPoint y: 138, distance: 22.4
drag, startPoint x: 335, startPoint y: 156, endPoint x: 282, endPoint y: 150, distance: 53.1
click at [282, 150] on div "+ · 2 · ( + a + 4 ) − a + · a · ( + 3 − 1 ) + 7 + · 2 · a + · 2 · 4 − a + · a ·…" at bounding box center [382, 153] width 487 height 135
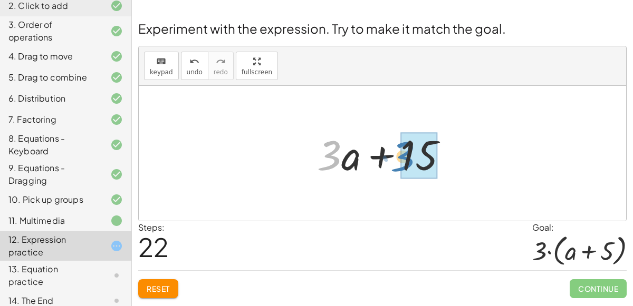
drag, startPoint x: 333, startPoint y: 153, endPoint x: 406, endPoint y: 155, distance: 72.8
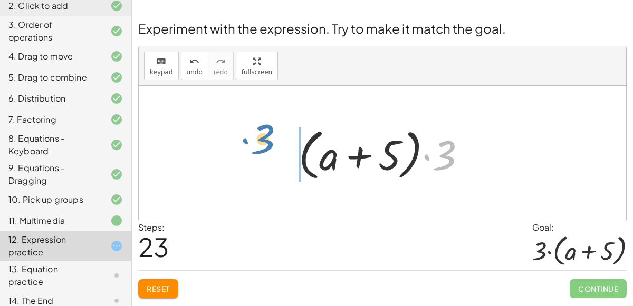
drag, startPoint x: 444, startPoint y: 162, endPoint x: 262, endPoint y: 146, distance: 182.2
click at [262, 146] on div "+ · 2 · ( + a + 4 ) − a + · a · ( + 3 − 1 ) + 7 + · 2 · a + · 2 · 4 − a + · a ·…" at bounding box center [382, 153] width 487 height 135
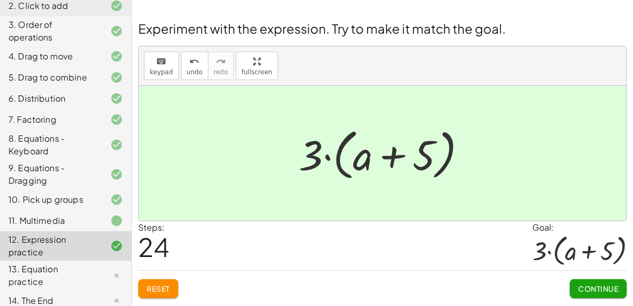
click at [604, 287] on span "Continue" at bounding box center [598, 288] width 40 height 9
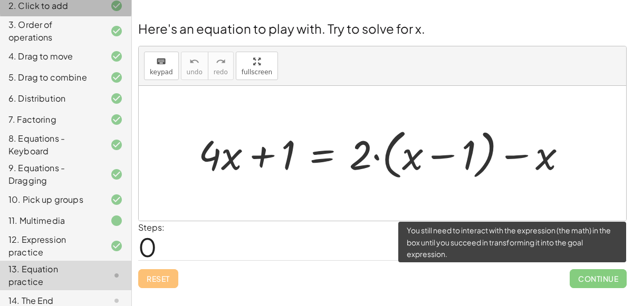
click at [0, 46] on div "2. Click to add" at bounding box center [65, 56] width 131 height 21
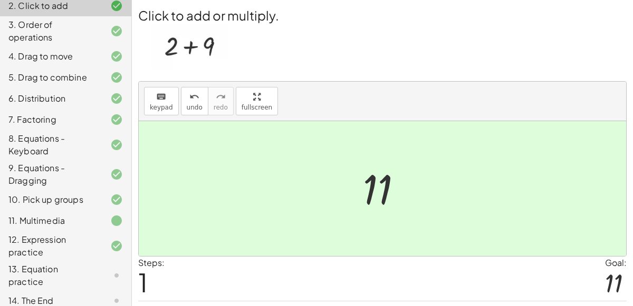
scroll to position [27, 0]
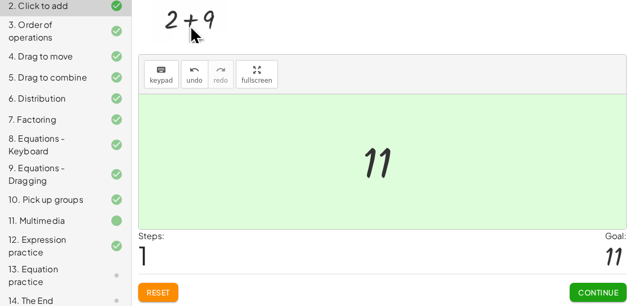
click at [584, 288] on span "Continue" at bounding box center [598, 292] width 40 height 9
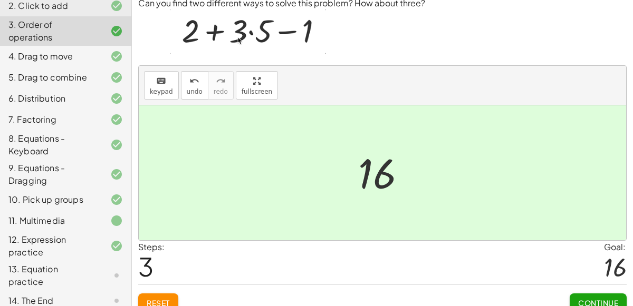
click at [586, 295] on button "Continue" at bounding box center [598, 303] width 57 height 19
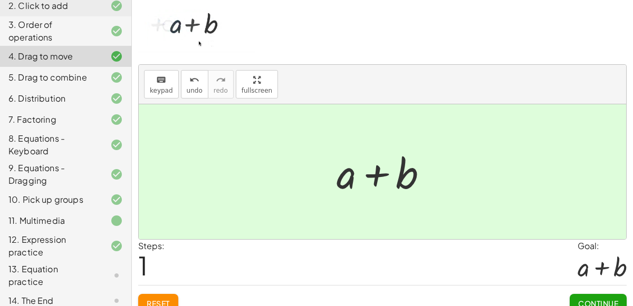
click at [586, 295] on button "Continue" at bounding box center [598, 303] width 57 height 19
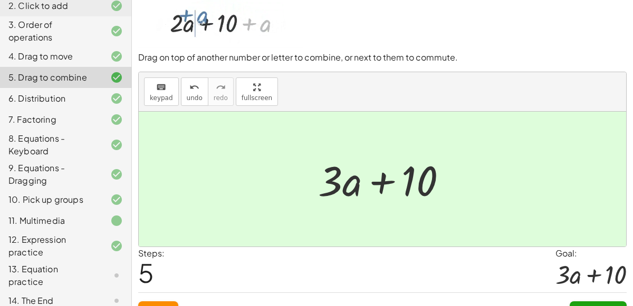
click at [586, 295] on div "Continue" at bounding box center [598, 306] width 57 height 27
click at [117, 271] on icon at bounding box center [116, 276] width 13 height 13
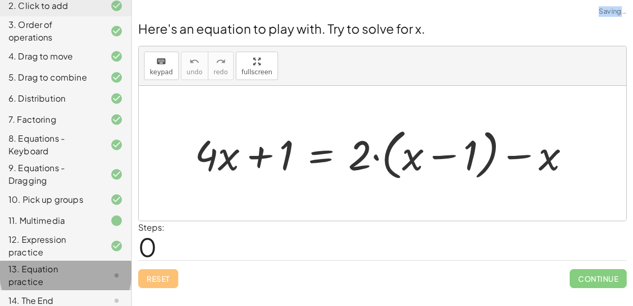
scroll to position [0, 0]
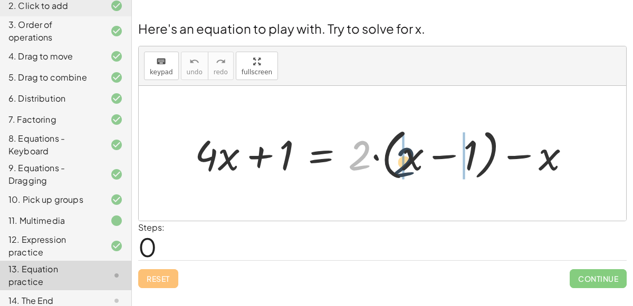
drag, startPoint x: 360, startPoint y: 161, endPoint x: 404, endPoint y: 165, distance: 43.4
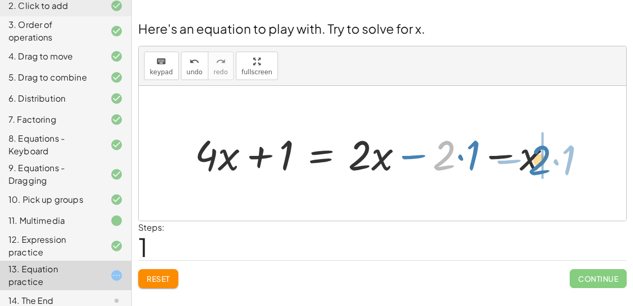
drag, startPoint x: 444, startPoint y: 160, endPoint x: 539, endPoint y: 165, distance: 95.1
click at [539, 165] on div at bounding box center [377, 154] width 376 height 54
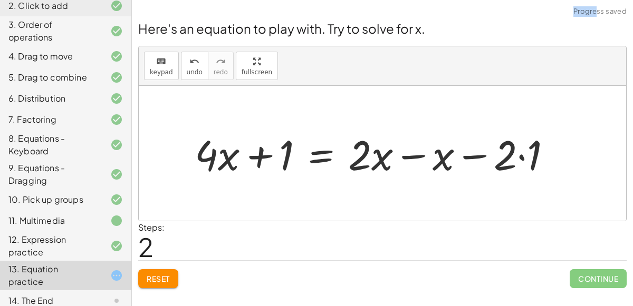
click at [366, 155] on div at bounding box center [377, 154] width 376 height 54
click at [410, 152] on div at bounding box center [377, 154] width 376 height 54
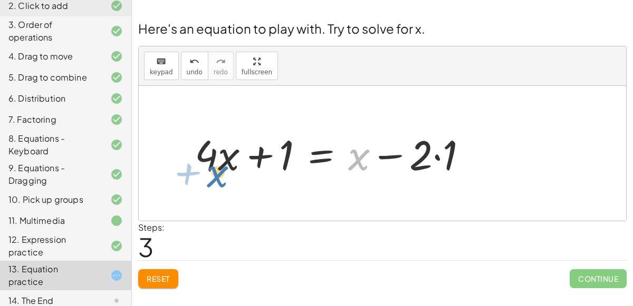
drag, startPoint x: 352, startPoint y: 159, endPoint x: 211, endPoint y: 177, distance: 142.4
click at [211, 177] on div at bounding box center [335, 154] width 292 height 54
drag, startPoint x: 360, startPoint y: 162, endPoint x: 222, endPoint y: 184, distance: 139.9
click at [222, 184] on div "+ · 4 · x + 1 = + · 2 · ( + x − 1 ) − x + · 4 · x + 1 = + · 2 · x − · 2 · 1 − x…" at bounding box center [382, 153] width 487 height 135
drag, startPoint x: 423, startPoint y: 163, endPoint x: 312, endPoint y: 175, distance: 111.4
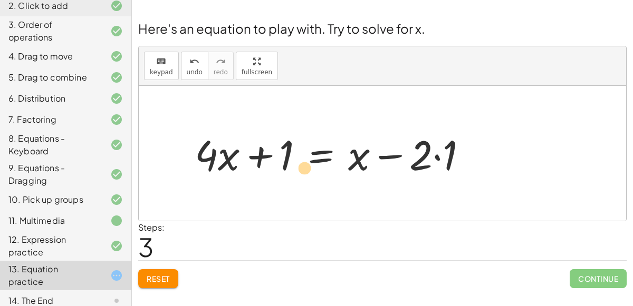
click at [312, 175] on div at bounding box center [335, 154] width 292 height 54
drag, startPoint x: 414, startPoint y: 147, endPoint x: 276, endPoint y: 170, distance: 139.6
click at [276, 170] on div at bounding box center [335, 154] width 292 height 54
click at [357, 158] on div at bounding box center [335, 154] width 292 height 54
click at [316, 160] on div at bounding box center [335, 154] width 292 height 54
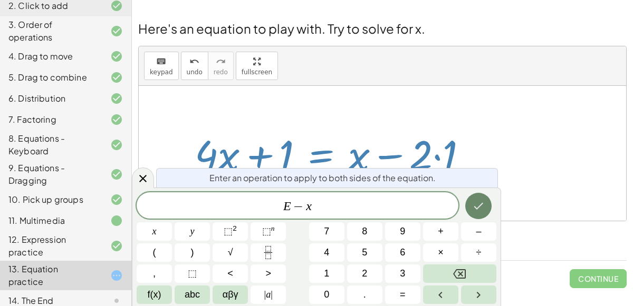
click at [473, 203] on icon "Done" at bounding box center [478, 206] width 13 height 13
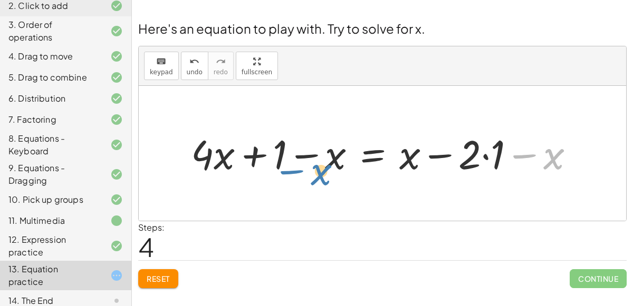
drag, startPoint x: 546, startPoint y: 158, endPoint x: 314, endPoint y: 174, distance: 232.7
click at [314, 174] on div at bounding box center [387, 153] width 402 height 53
drag, startPoint x: 552, startPoint y: 166, endPoint x: 274, endPoint y: 194, distance: 279.4
click at [274, 194] on div "+ · 4 · x + 1 = + · 2 · ( + x − 1 ) − x + · 4 · x + 1 = + · 2 · x − · 2 · 1 − x…" at bounding box center [382, 153] width 487 height 135
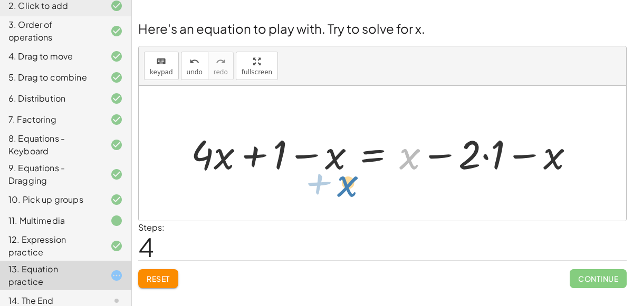
drag, startPoint x: 411, startPoint y: 160, endPoint x: 348, endPoint y: 187, distance: 69.0
drag, startPoint x: 402, startPoint y: 160, endPoint x: 305, endPoint y: 156, distance: 97.1
click at [305, 156] on div at bounding box center [387, 153] width 402 height 53
click at [338, 155] on div at bounding box center [387, 153] width 402 height 53
click at [406, 161] on div at bounding box center [387, 153] width 402 height 53
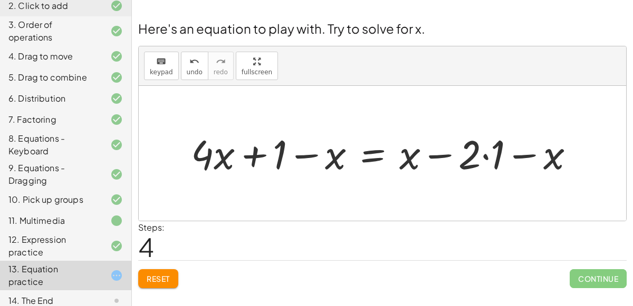
click at [484, 159] on div at bounding box center [387, 153] width 402 height 53
click at [529, 164] on div at bounding box center [375, 153] width 378 height 53
click at [205, 152] on div at bounding box center [375, 153] width 378 height 53
click at [296, 152] on div at bounding box center [375, 153] width 378 height 53
click at [282, 151] on div at bounding box center [375, 153] width 378 height 53
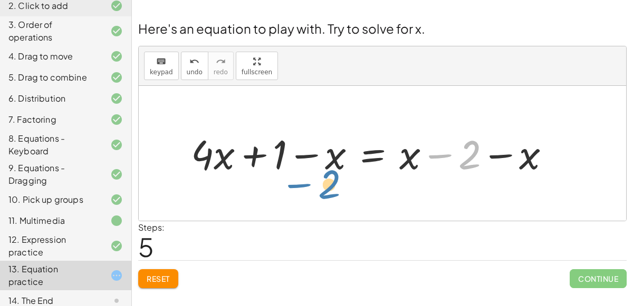
drag, startPoint x: 466, startPoint y: 156, endPoint x: 325, endPoint y: 185, distance: 143.8
click at [221, 153] on div at bounding box center [375, 153] width 378 height 53
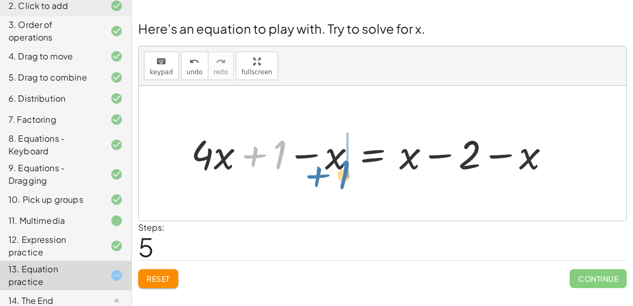
drag, startPoint x: 272, startPoint y: 162, endPoint x: 336, endPoint y: 183, distance: 66.9
click at [336, 183] on div "+ · 4 · x + 1 = + · 2 · ( + x − 1 ) − x + · 4 · x + 1 = + · 2 · x − · 2 · 1 − x…" at bounding box center [382, 153] width 487 height 135
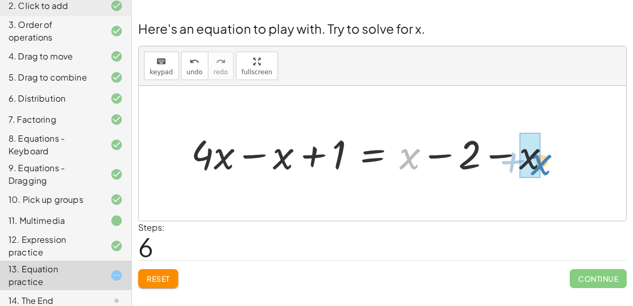
drag, startPoint x: 412, startPoint y: 157, endPoint x: 544, endPoint y: 162, distance: 132.0
click at [544, 162] on div at bounding box center [375, 153] width 378 height 53
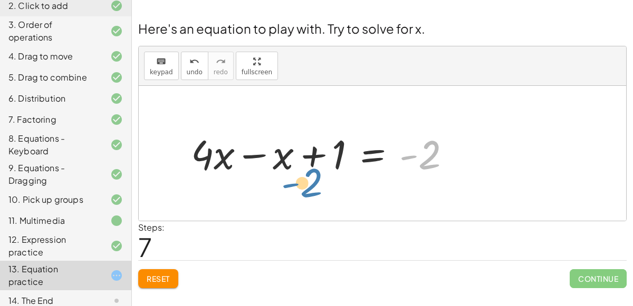
drag, startPoint x: 422, startPoint y: 162, endPoint x: 304, endPoint y: 190, distance: 121.9
click at [304, 190] on div "+ · 4 · x + 1 = + · 2 · ( + x − 1 ) − x + · 4 · x + 1 = + · 2 · x − · 2 · 1 − x…" at bounding box center [382, 153] width 487 height 135
click at [429, 157] on div at bounding box center [325, 153] width 278 height 53
click at [258, 159] on div at bounding box center [325, 153] width 278 height 53
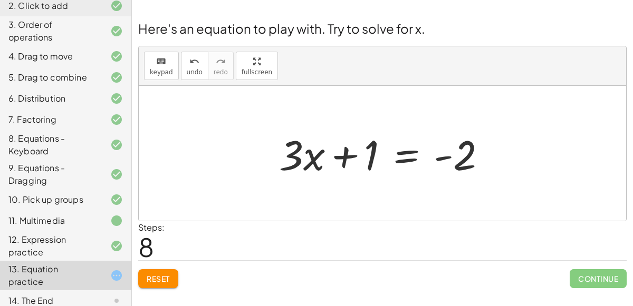
click at [338, 157] on div at bounding box center [387, 154] width 226 height 54
drag, startPoint x: 470, startPoint y: 168, endPoint x: 475, endPoint y: 179, distance: 12.3
click at [475, 179] on div at bounding box center [387, 154] width 226 height 54
click at [409, 145] on div at bounding box center [387, 154] width 226 height 54
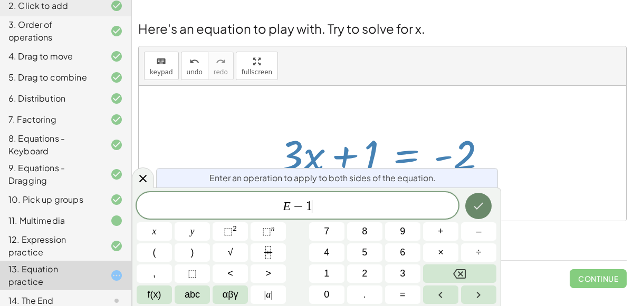
click at [479, 200] on icon "Done" at bounding box center [478, 206] width 13 height 13
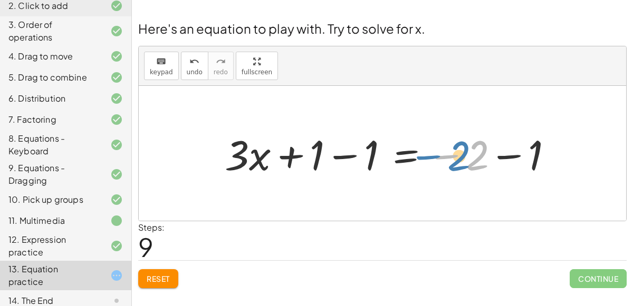
drag, startPoint x: 479, startPoint y: 161, endPoint x: 469, endPoint y: 160, distance: 10.7
click at [469, 160] on div at bounding box center [392, 154] width 347 height 54
click at [512, 150] on div at bounding box center [392, 154] width 347 height 54
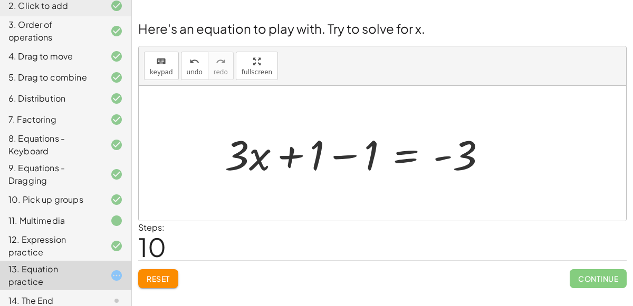
click at [337, 153] on div at bounding box center [359, 154] width 281 height 54
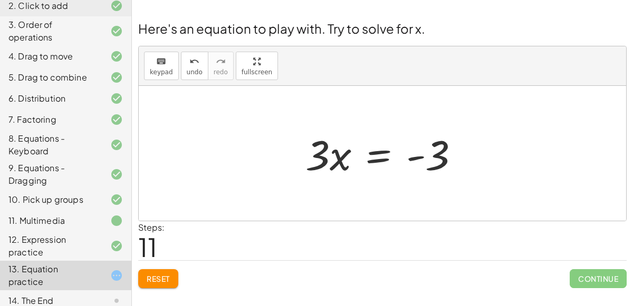
click at [379, 151] on div at bounding box center [386, 154] width 173 height 54
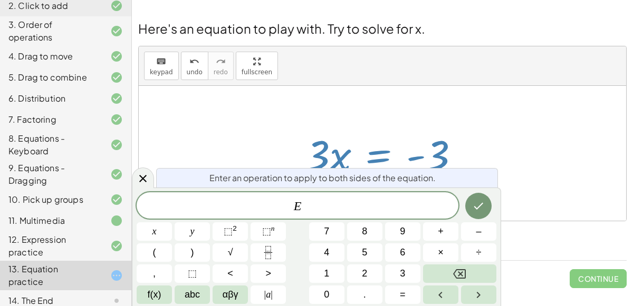
click at [379, 158] on div at bounding box center [386, 154] width 173 height 54
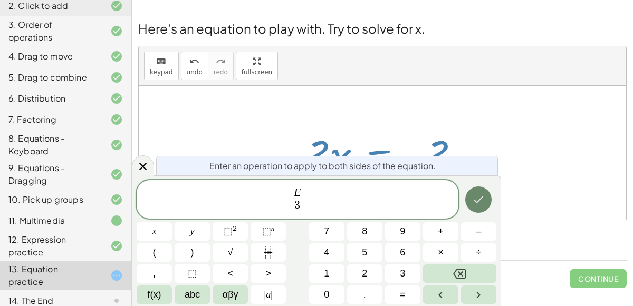
click at [480, 188] on button "Done" at bounding box center [478, 200] width 26 height 26
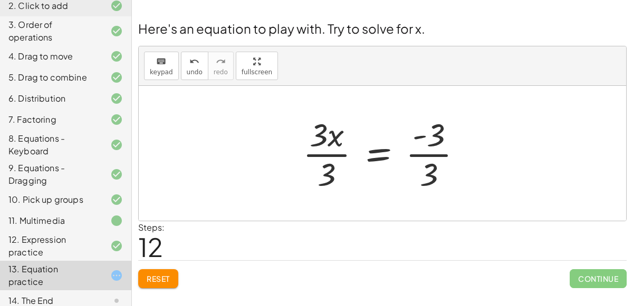
click at [429, 152] on div at bounding box center [386, 153] width 178 height 81
click at [364, 151] on div at bounding box center [380, 153] width 166 height 81
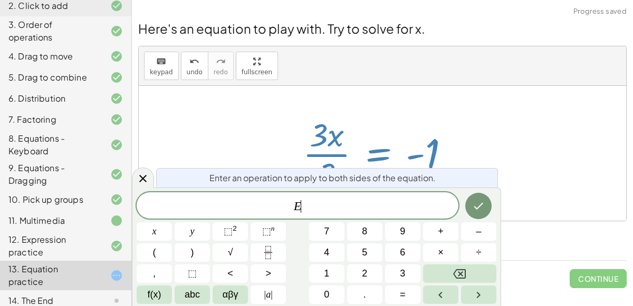
click at [333, 151] on div at bounding box center [380, 153] width 166 height 81
click at [543, 192] on div at bounding box center [382, 153] width 487 height 135
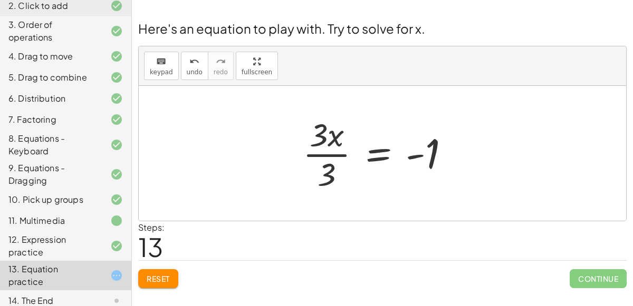
click at [324, 154] on div at bounding box center [380, 153] width 166 height 81
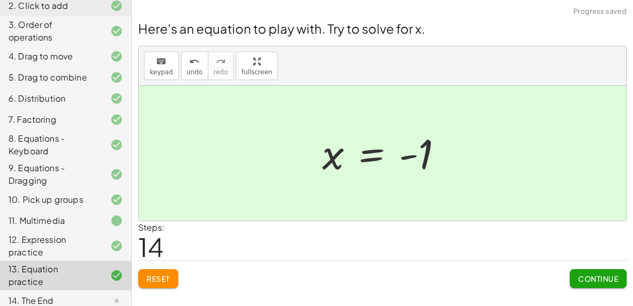
click at [606, 275] on span "Continue" at bounding box center [598, 278] width 40 height 9
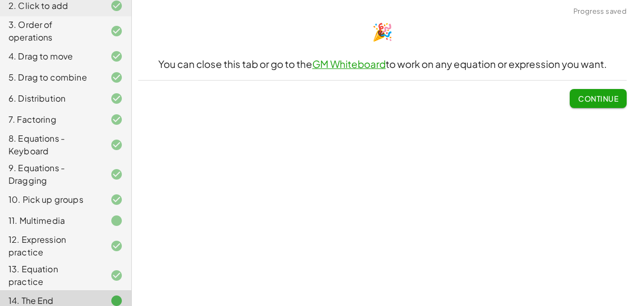
click at [593, 97] on span "Continue" at bounding box center [598, 98] width 40 height 9
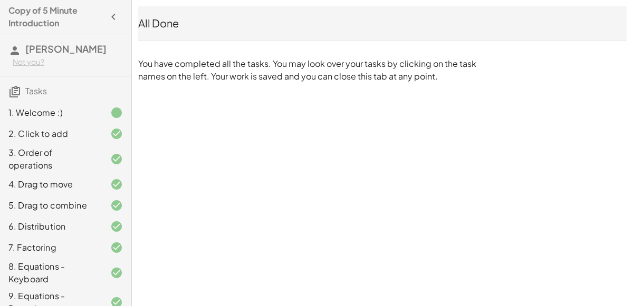
scroll to position [128, 0]
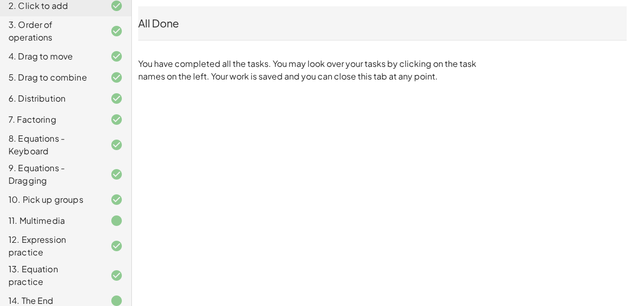
click at [288, 29] on div "All Done" at bounding box center [382, 23] width 488 height 15
